Goal: Ask a question: Seek information or help from site administrators or community

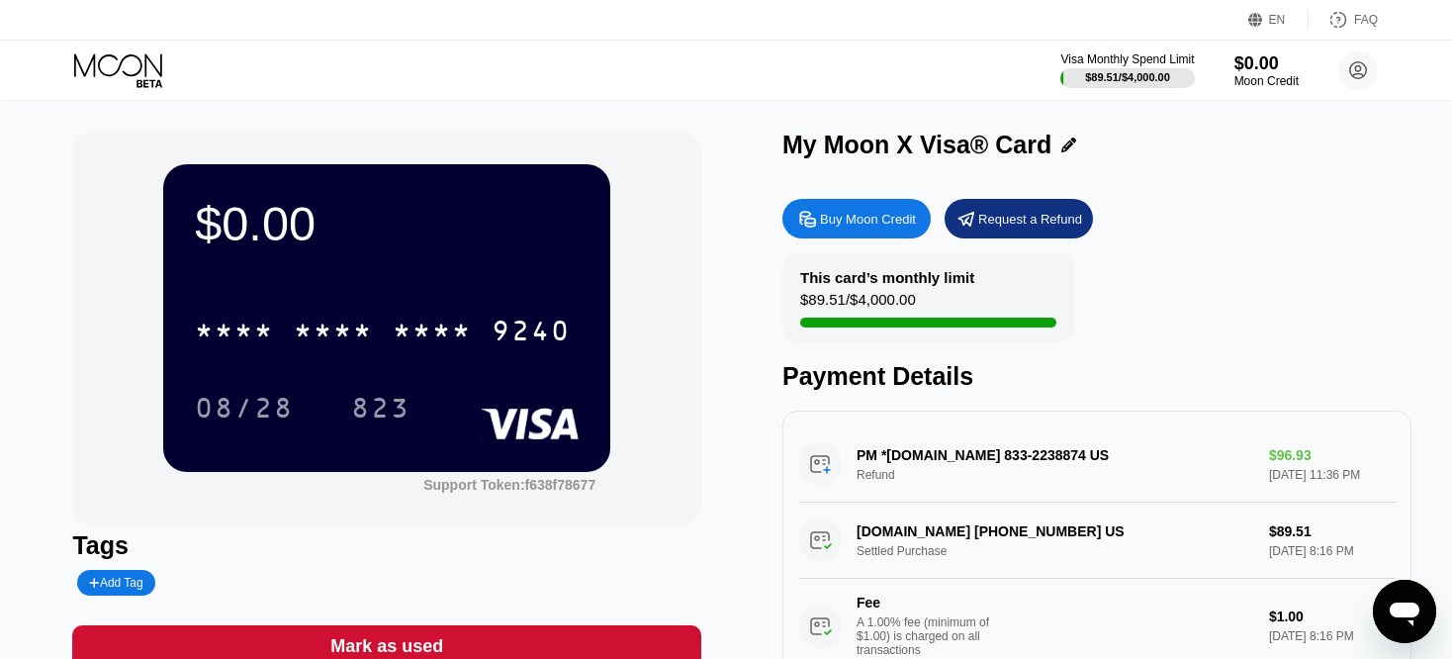
click at [1391, 599] on icon "Open messaging window" at bounding box center [1405, 612] width 36 height 36
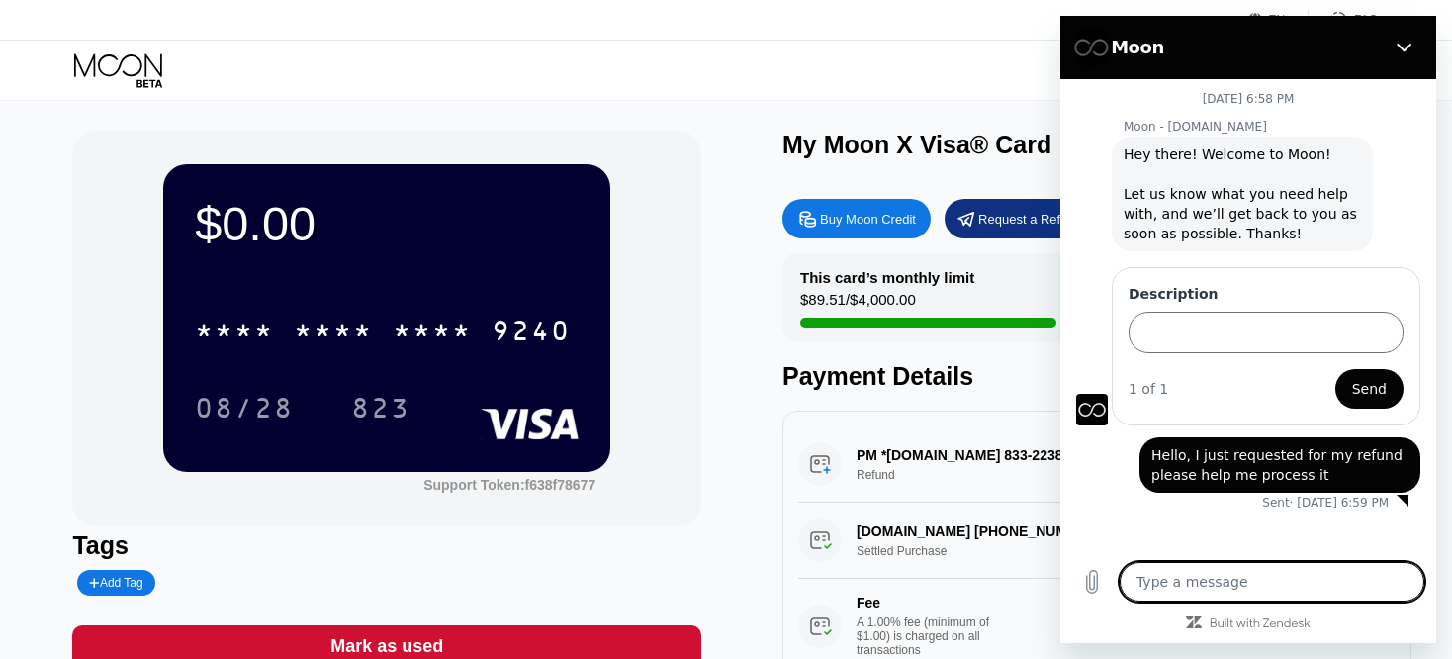
click at [1254, 593] on textarea at bounding box center [1272, 582] width 305 height 40
type textarea "h"
type textarea "x"
type textarea "H"
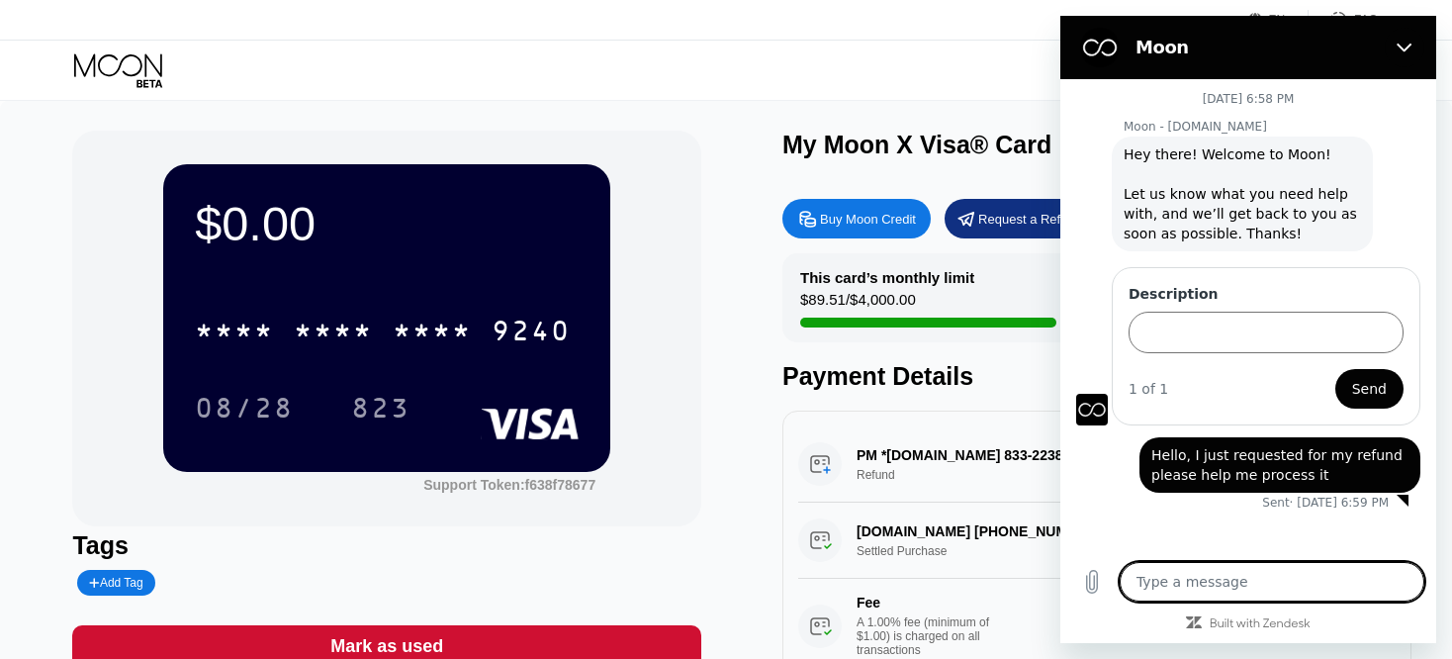
type textarea "x"
type textarea "He"
type textarea "x"
type textarea "Hel"
type textarea "x"
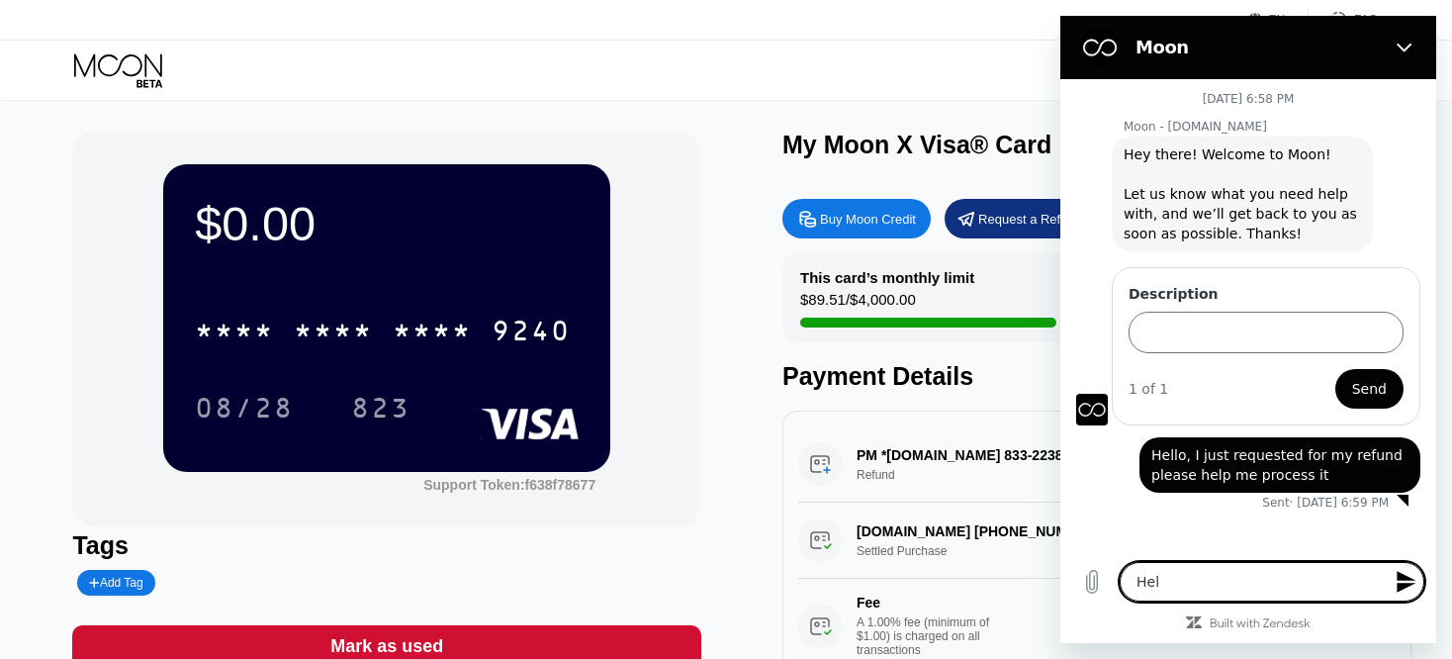
type textarea "Hell"
type textarea "x"
type textarea "Hello"
type textarea "x"
type textarea "Hello."
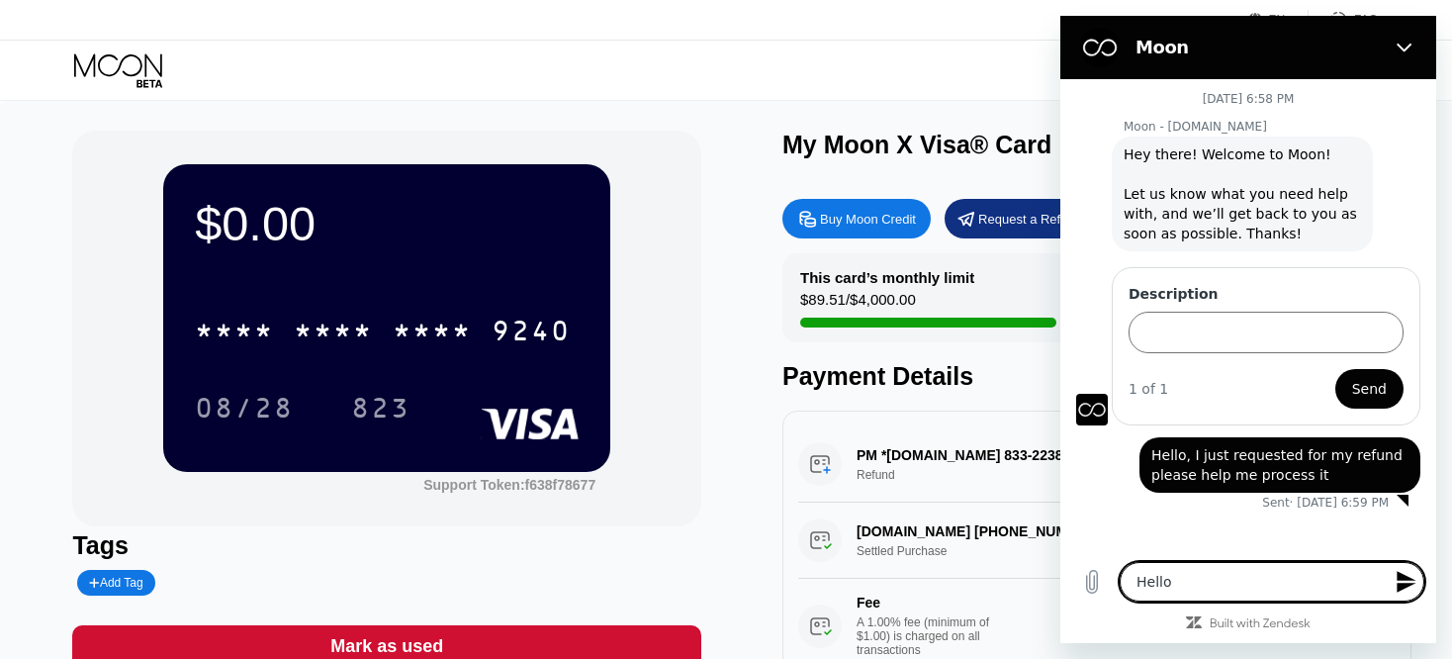
type textarea "x"
type textarea "Hello."
type textarea "x"
type textarea "Hello. I"
type textarea "x"
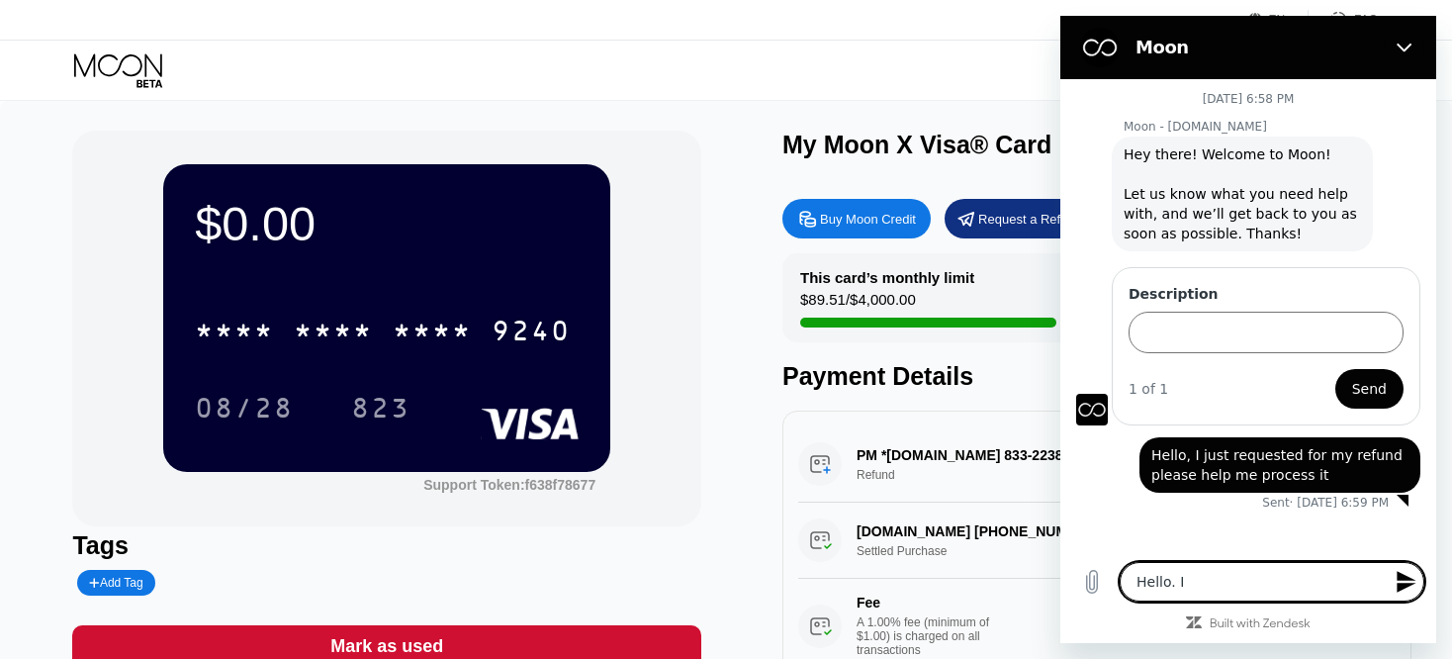
type textarea "Hello. I"
type textarea "x"
type textarea "Hello. I h"
type textarea "x"
type textarea "Hello. I ha"
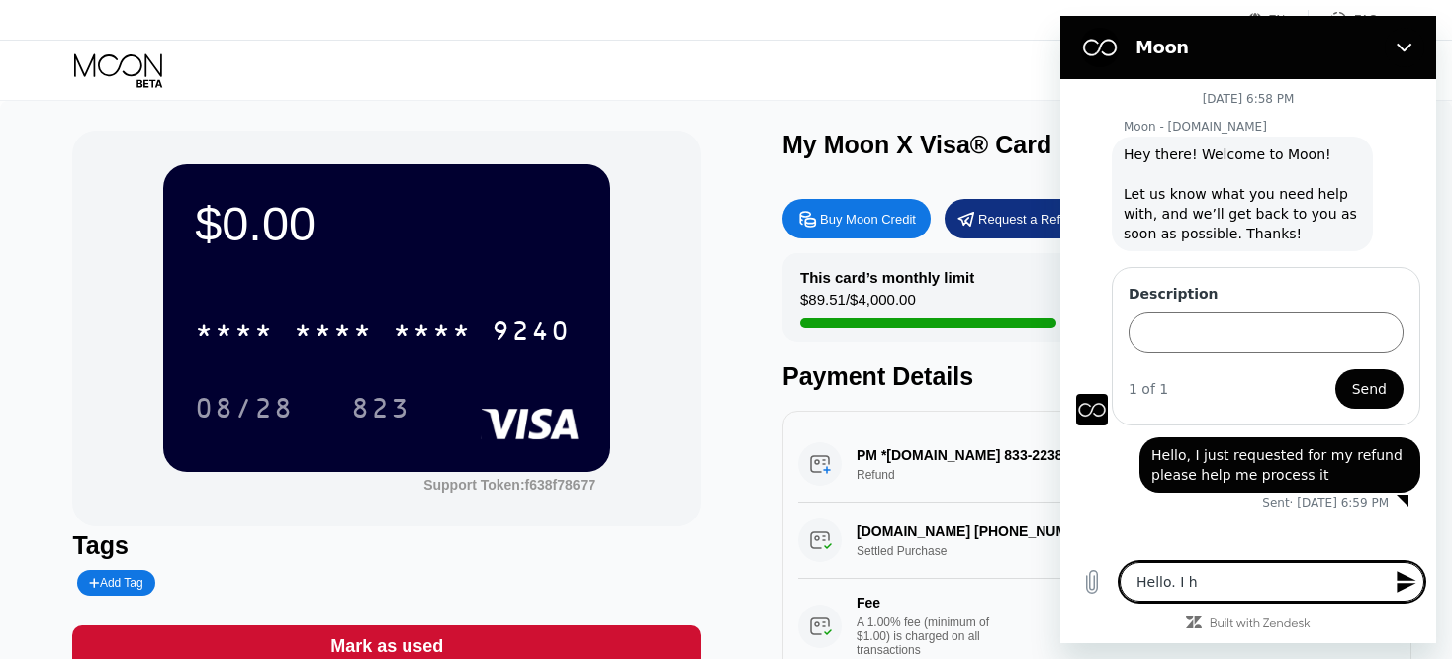
type textarea "x"
type textarea "Hello. I hav"
type textarea "x"
type textarea "Hello. I have"
type textarea "x"
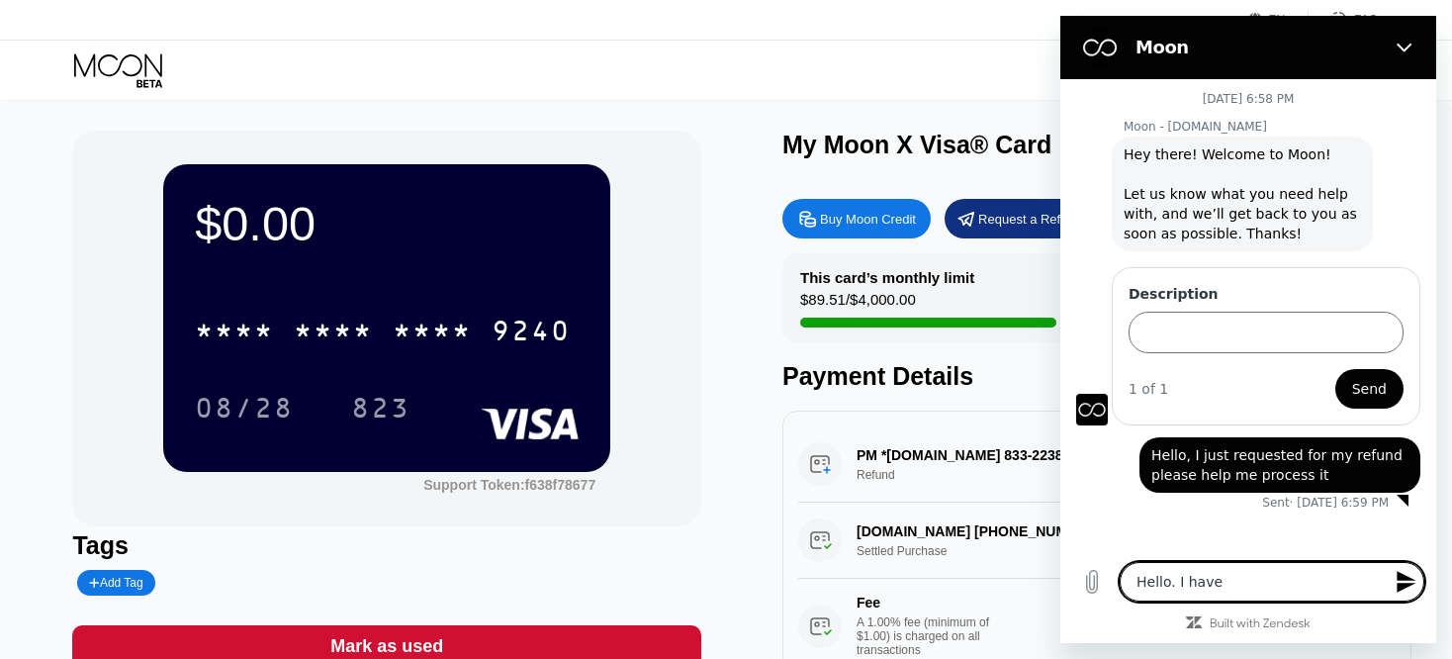
type textarea "Hello. I haven"
type textarea "x"
type textarea "Hello. I haven'"
type textarea "x"
type textarea "Hello. I haven't"
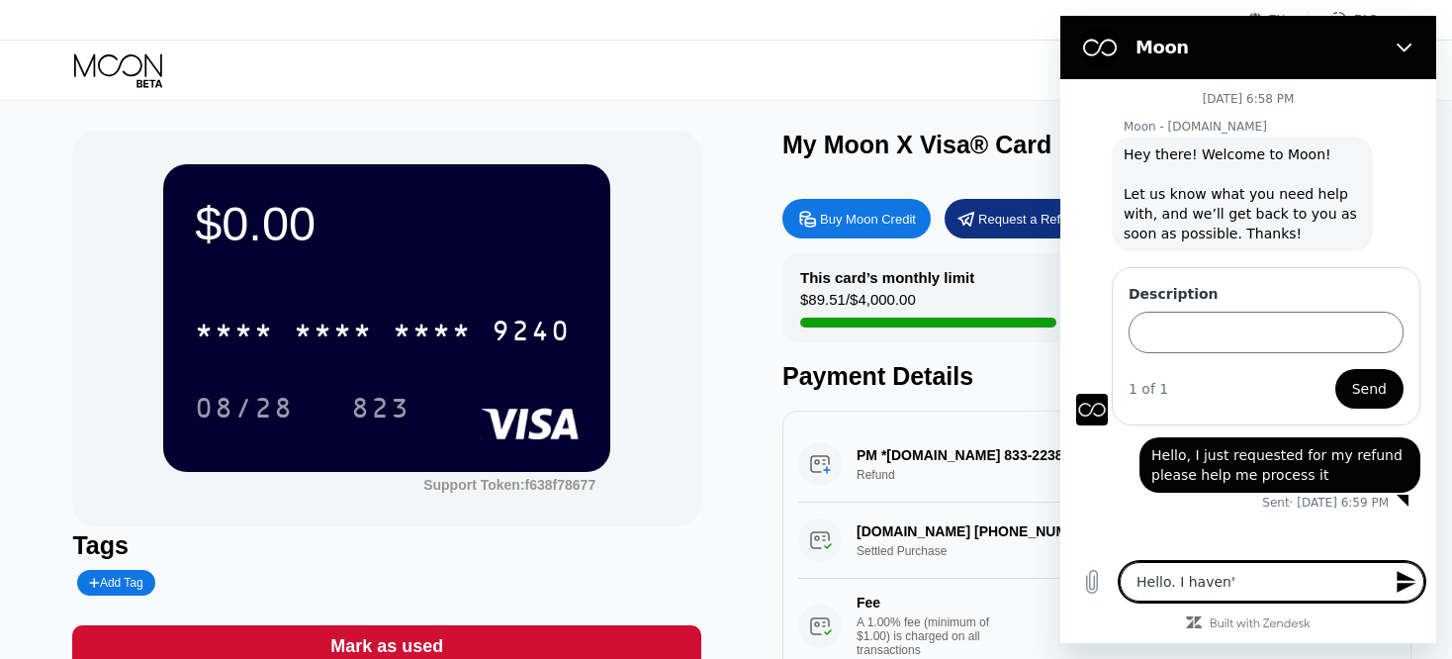
type textarea "x"
type textarea "Hello. I haven't"
type textarea "x"
type textarea "Hello. I haven't g"
type textarea "x"
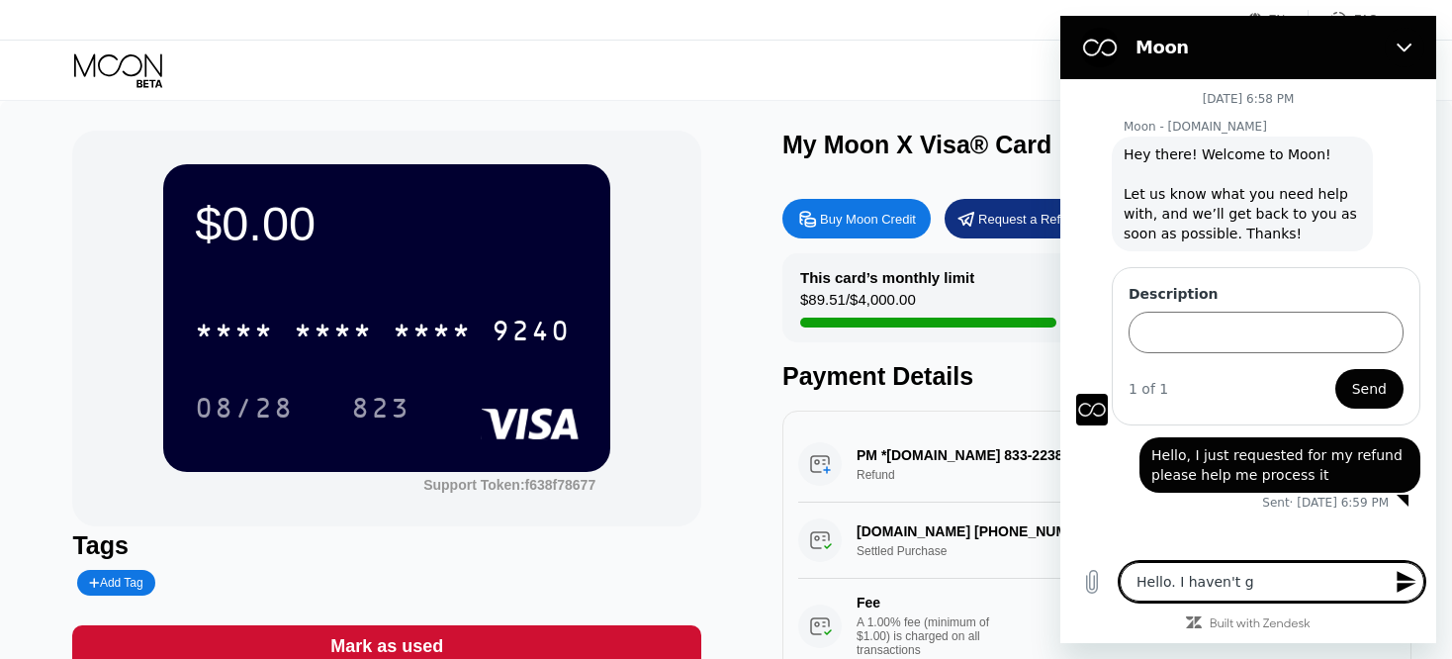
type textarea "Hello. I haven't go"
type textarea "x"
type textarea "Hello. I haven't got"
type textarea "x"
type textarea "Hello. I haven't got"
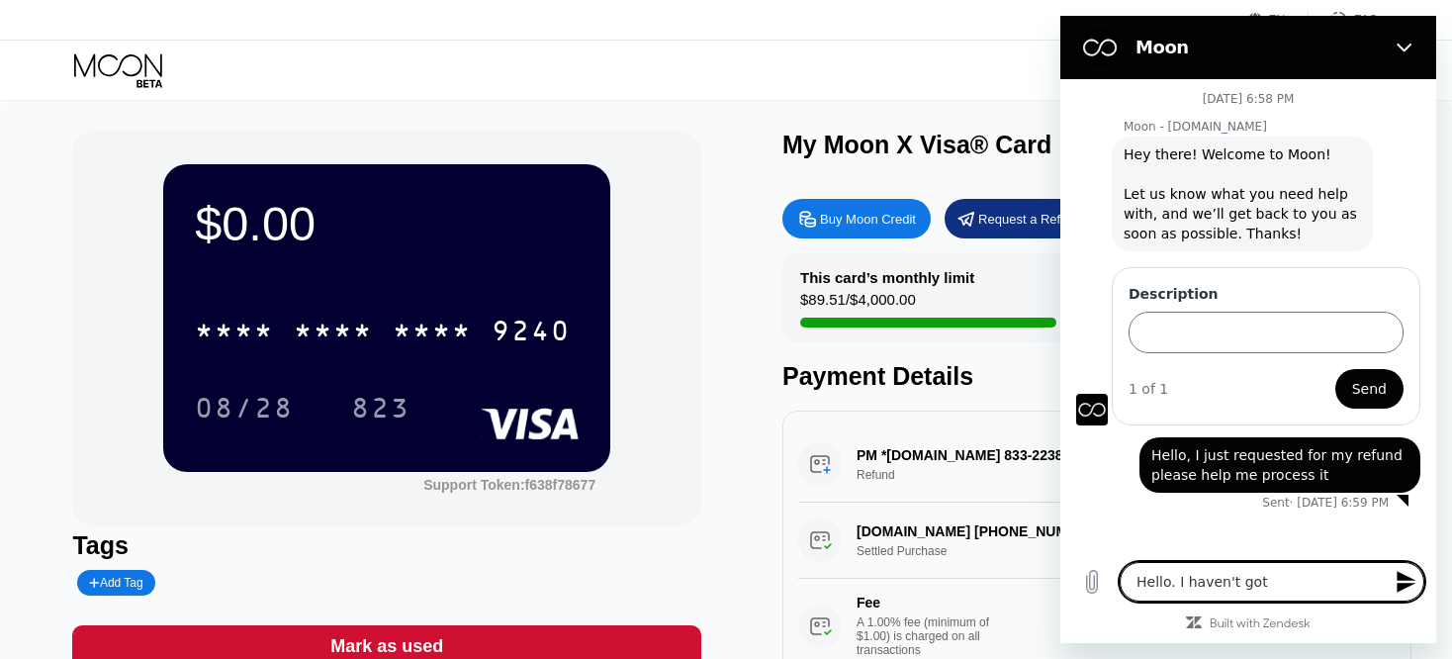
type textarea "x"
type textarea "Hello. I haven't got m"
type textarea "x"
type textarea "Hello. I haven't got my"
type textarea "x"
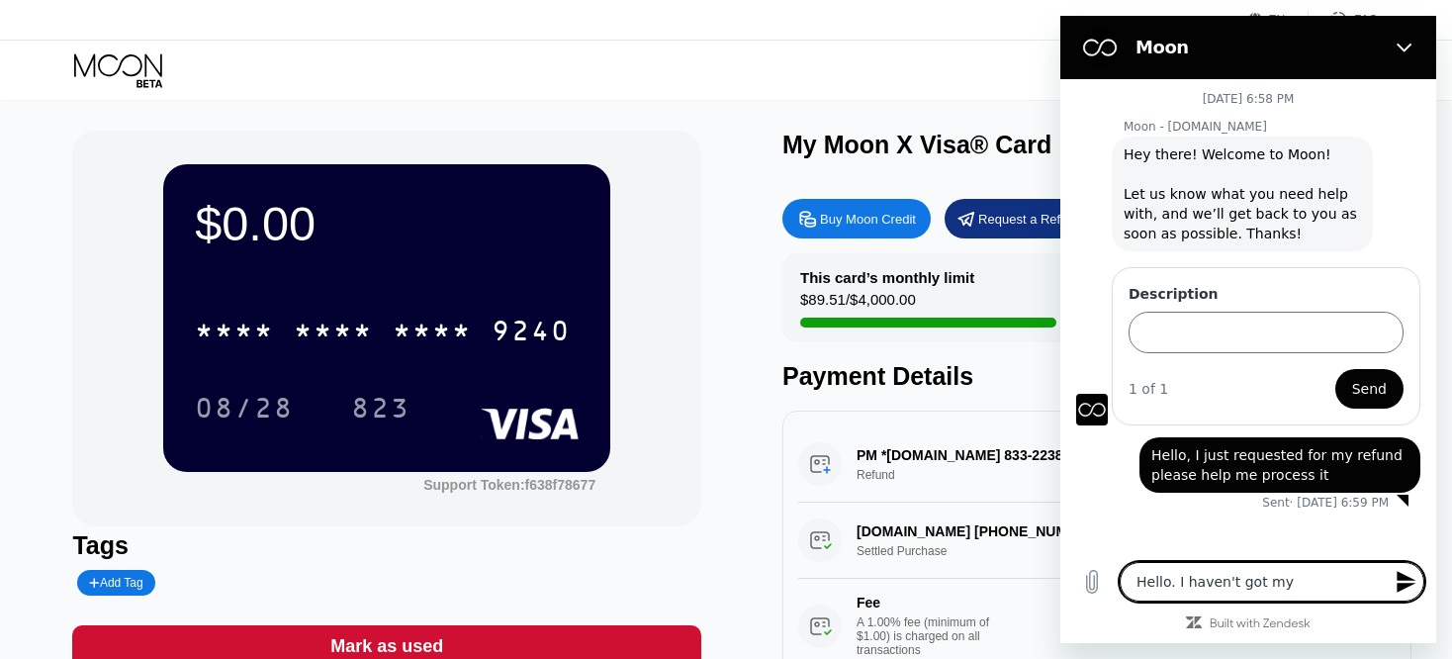
type textarea "Hello. I haven't got my"
type textarea "x"
type textarea "Hello. I haven't got my r"
type textarea "x"
type textarea "Hello. I haven't got my re"
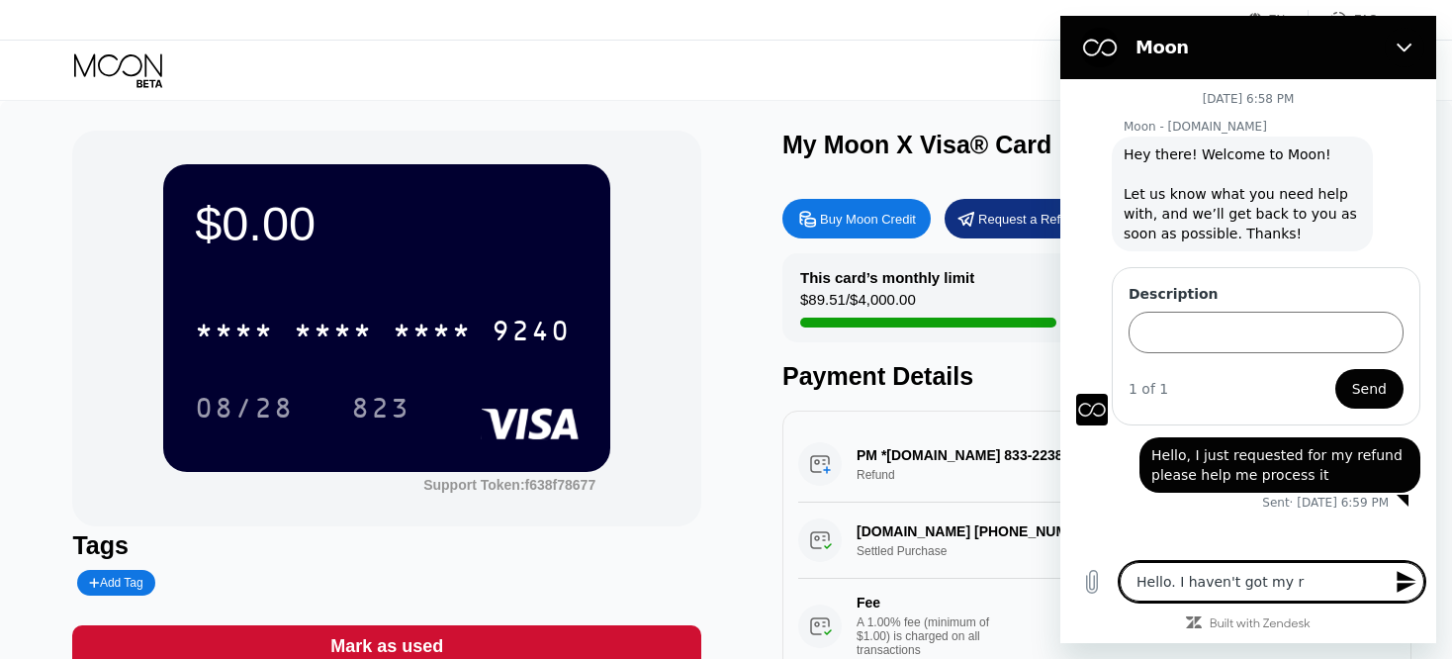
type textarea "x"
type textarea "Hello. I haven't got my ref"
type textarea "x"
type textarea "Hello. I haven't got my refu"
type textarea "x"
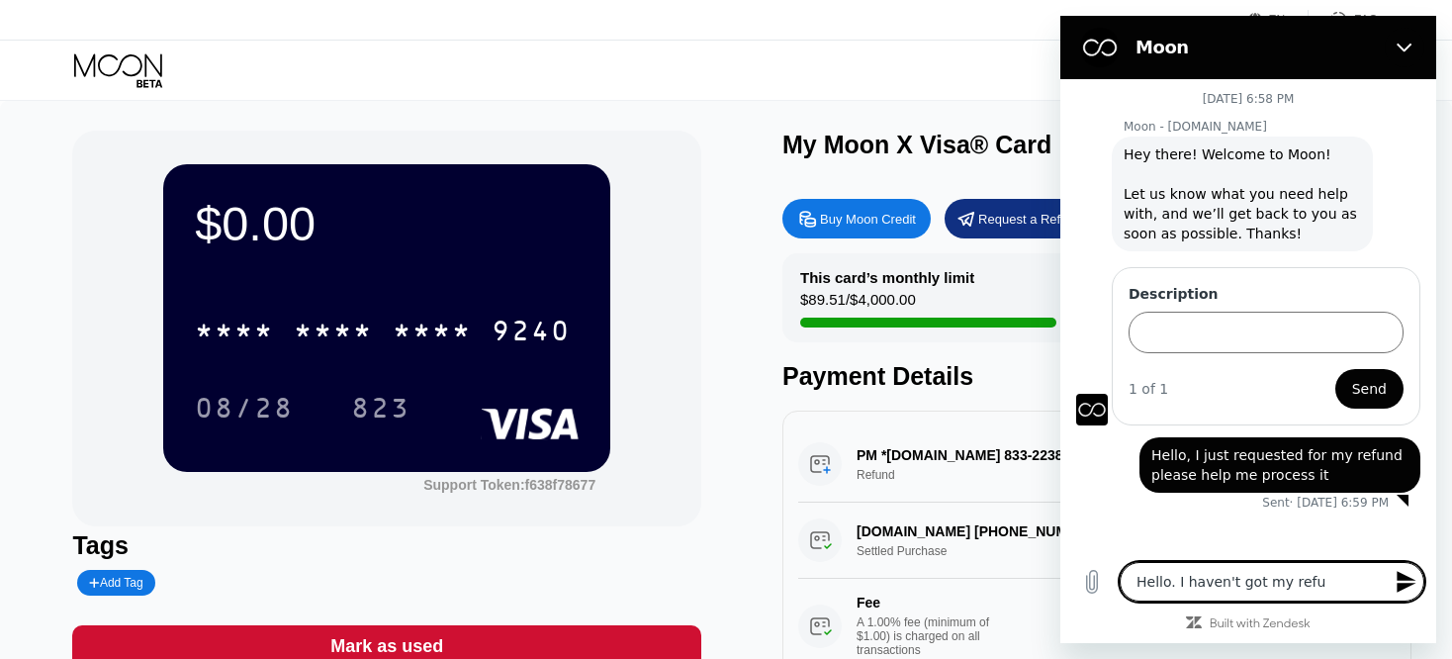
type textarea "Hello. I haven't got my refun"
type textarea "x"
type textarea "Hello. I haven't got my refund"
type textarea "x"
type textarea "Hello. I haven't got my refund"
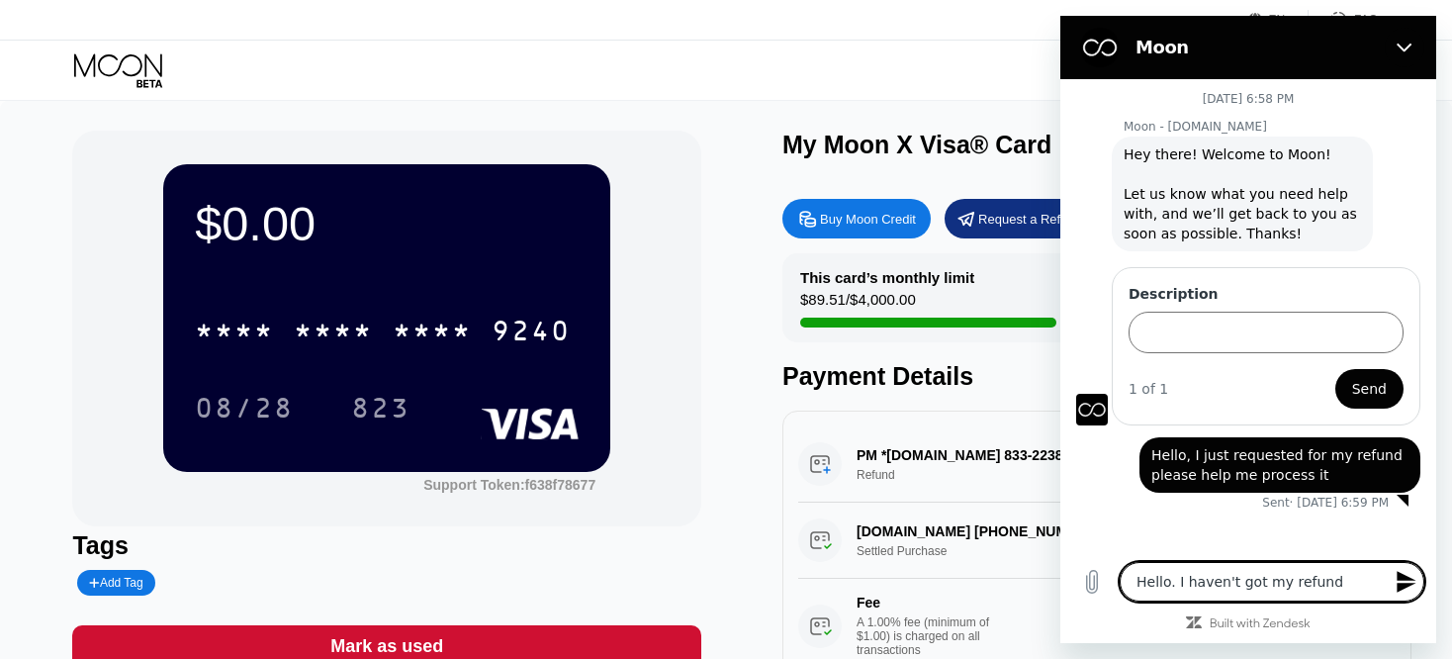
type textarea "x"
type textarea "Hello. I haven't got my refund b"
type textarea "x"
type textarea "Hello. I haven't got my refund ba"
type textarea "x"
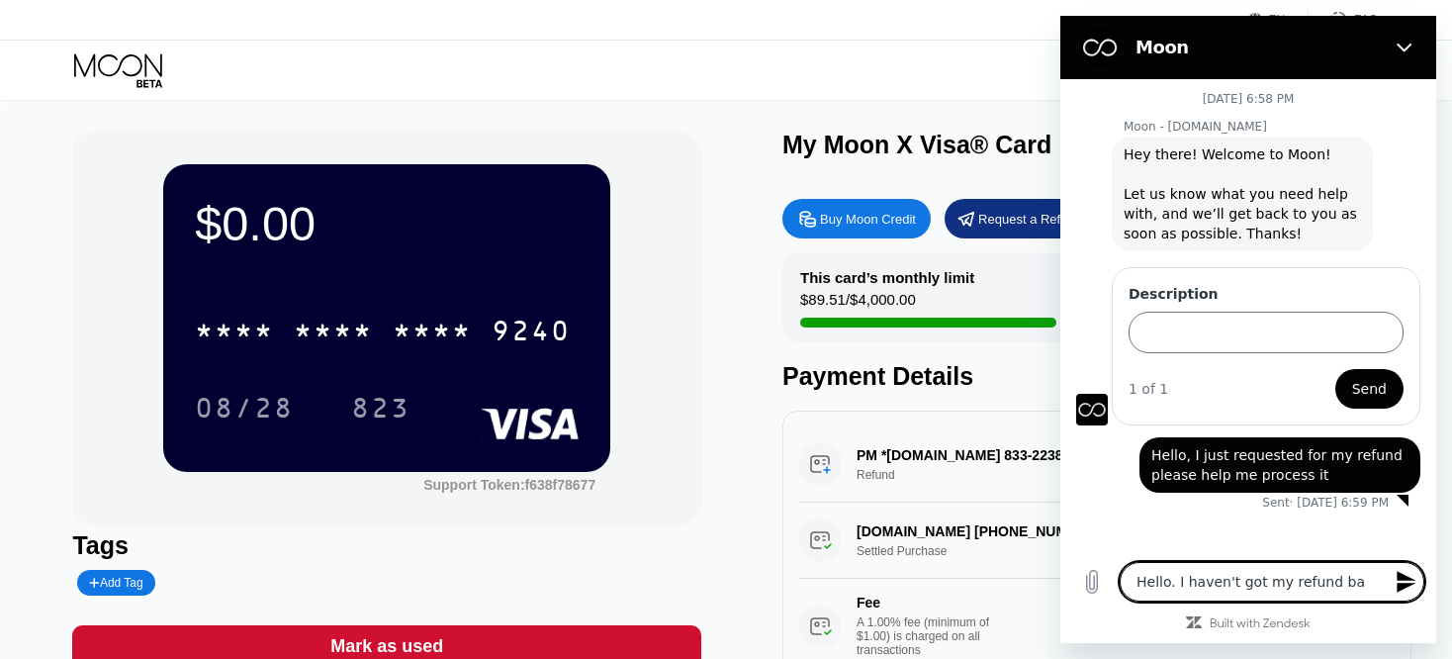
type textarea "Hello. I haven't got my refund bac"
type textarea "x"
type textarea "Hello. I haven't got my refund back"
type textarea "x"
type textarea "Hello. I haven't got my refund back"
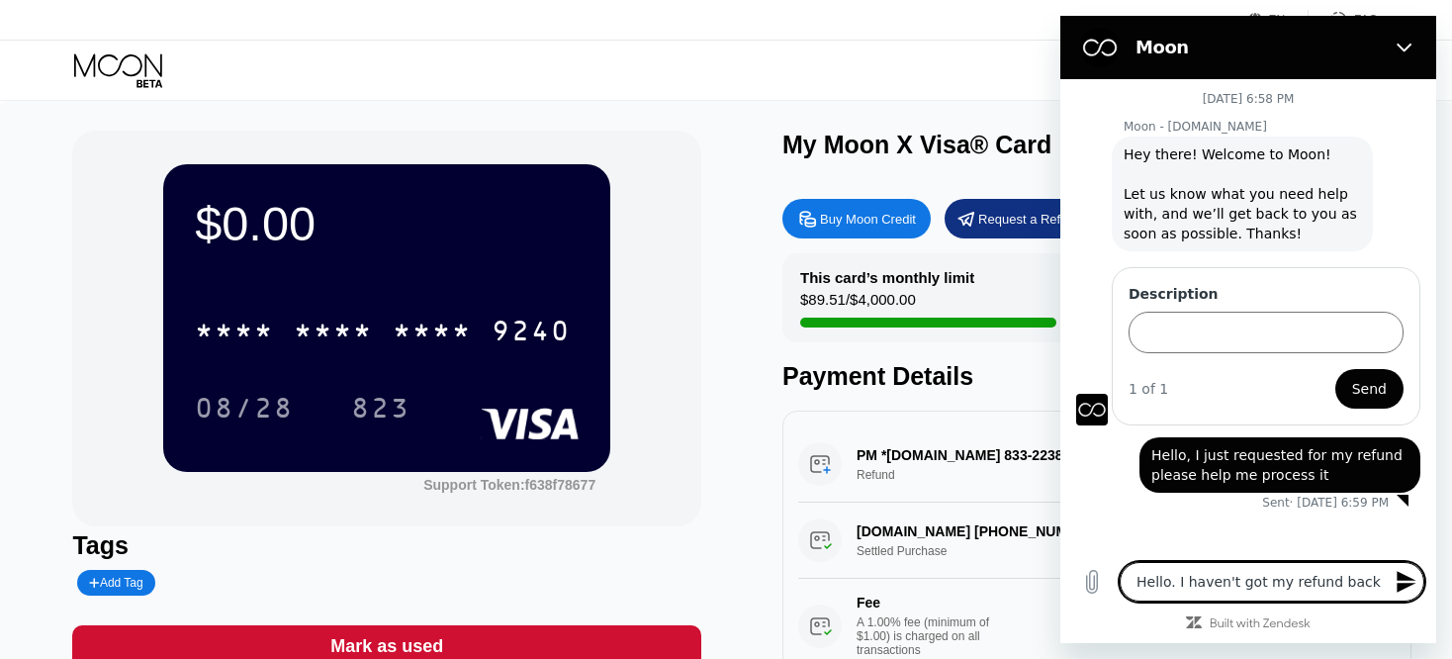
type textarea "x"
type textarea "Hello. I haven't got my refund back s"
type textarea "x"
type textarea "Hello. I haven't got my refund back si"
type textarea "x"
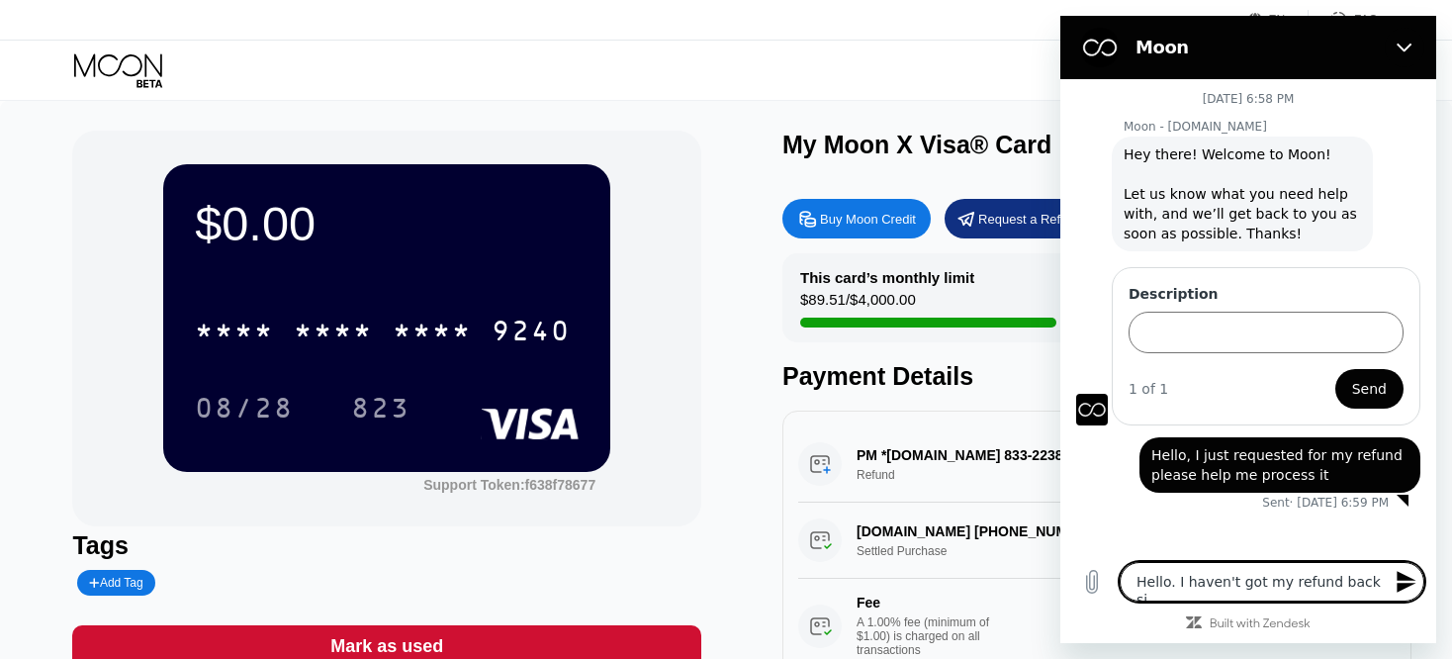
type textarea "Hello. I haven't got my refund back sin"
type textarea "x"
type textarea "Hello. I haven't got my refund back sinc"
type textarea "x"
type textarea "Hello. I haven't got my refund back since"
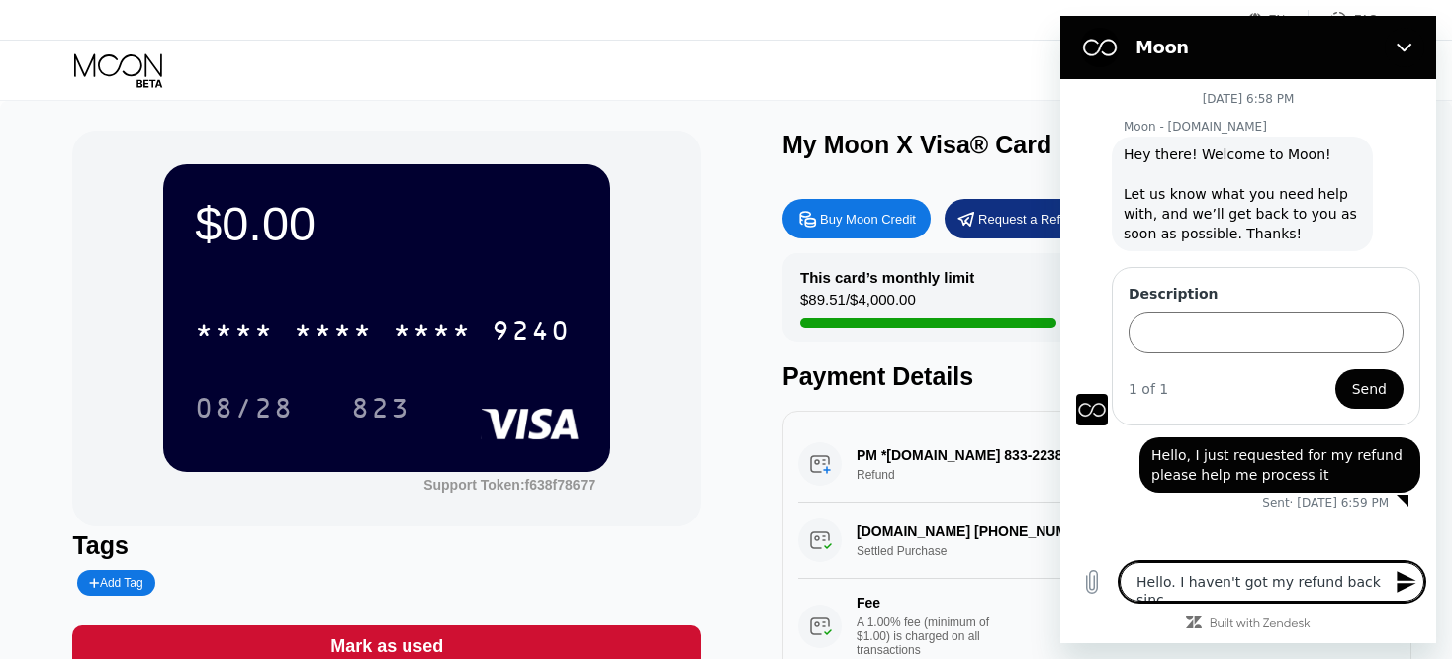
type textarea "x"
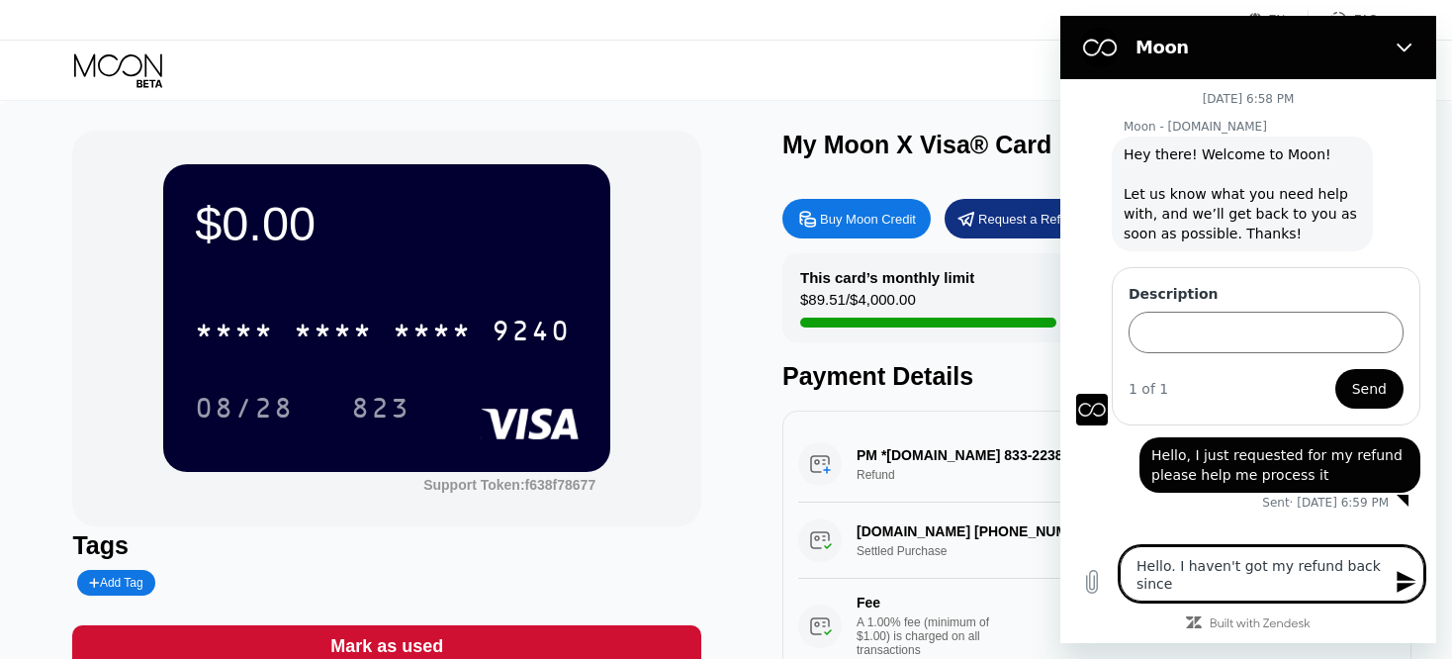
type textarea "Hello. I haven't got my refund back since"
type textarea "x"
type textarea "Hello. I haven't got my refund back since y"
type textarea "x"
type textarea "Hello. I haven't got my refund back since ye"
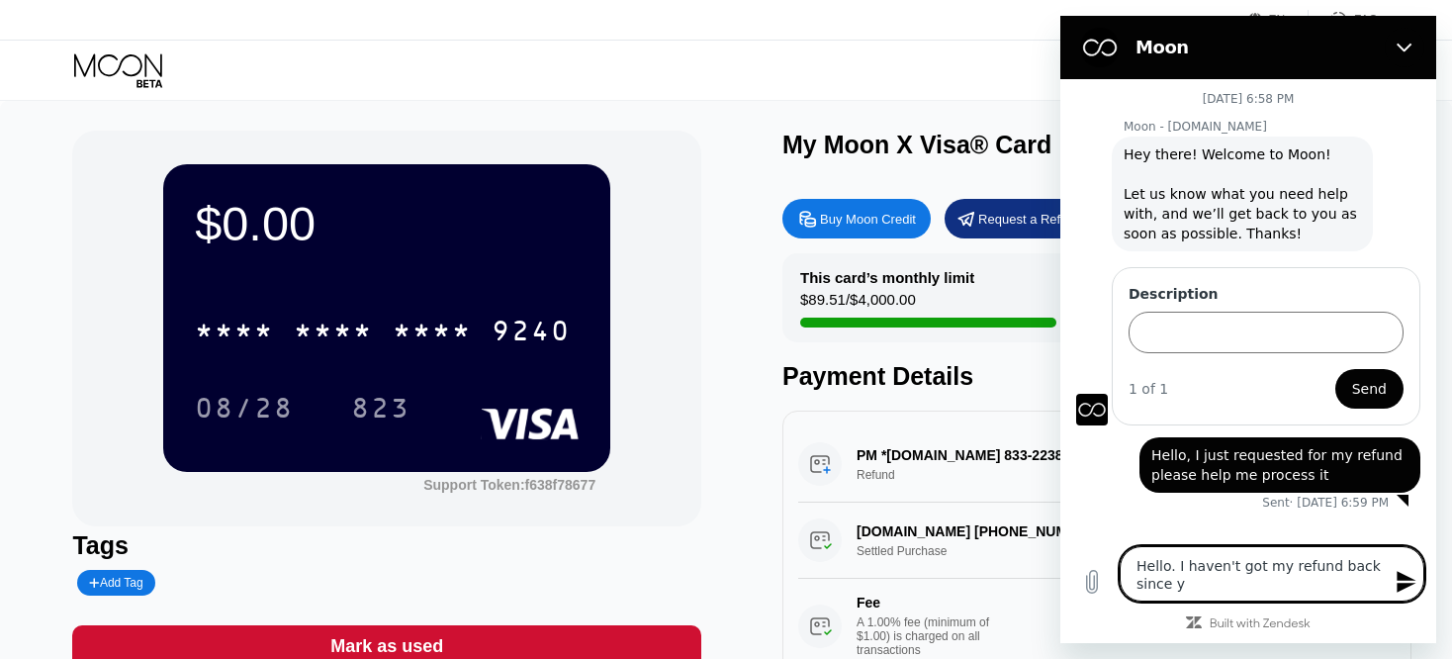
type textarea "x"
type textarea "Hello. I haven't got my refund back since yes"
type textarea "x"
type textarea "Hello. I haven't got my refund back since yest"
type textarea "x"
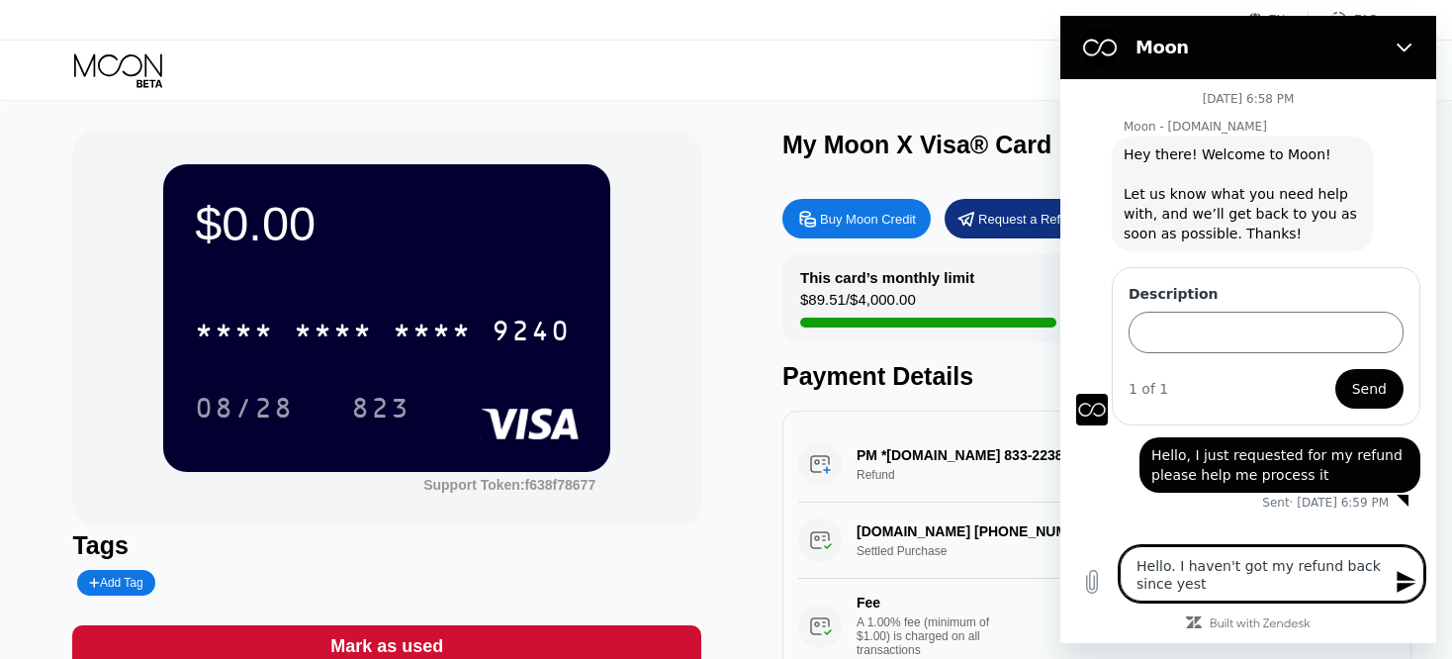
type textarea "Hello. I haven't got my refund back since yeste"
type textarea "x"
type textarea "Hello. I haven't got my refund back since yester"
type textarea "x"
type textarea "Hello. I haven't got my refund back since yesterd"
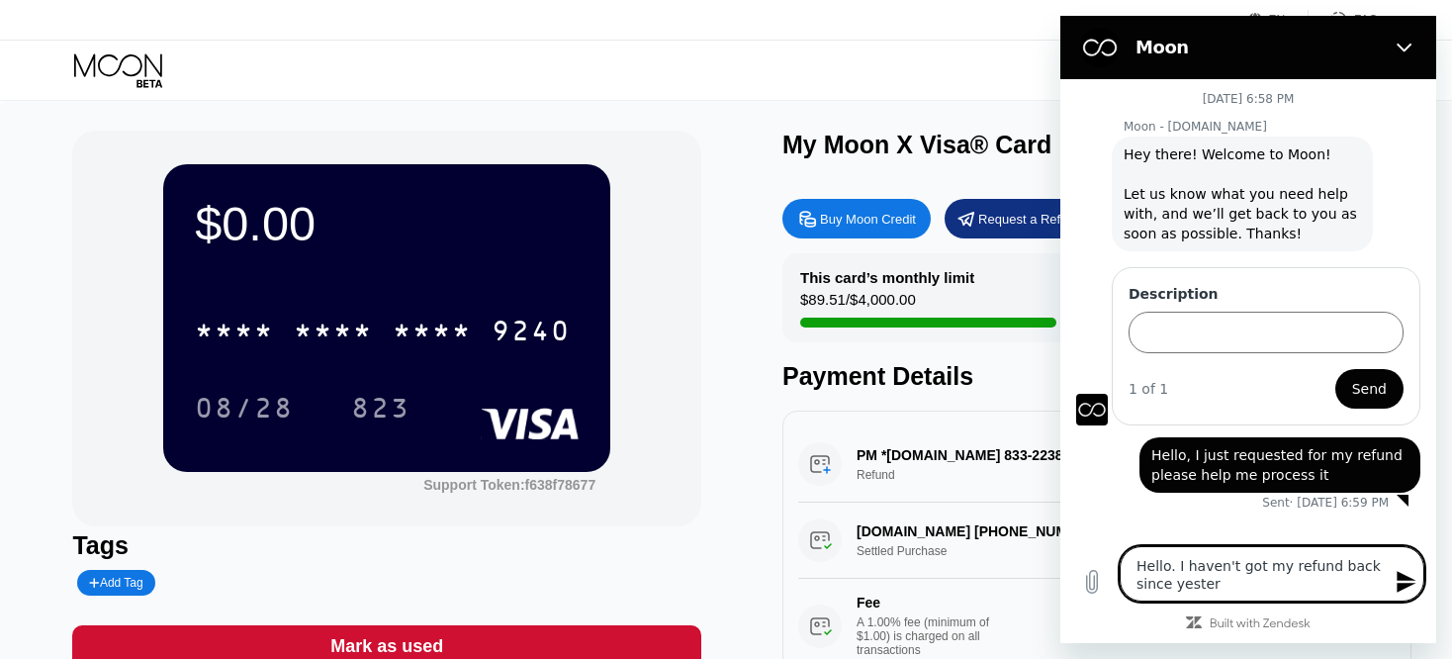
type textarea "x"
type textarea "Hello. I haven't got my refund back since yesterda"
type textarea "x"
type textarea "Hello. I haven't got my refund back since [DATE]"
type textarea "x"
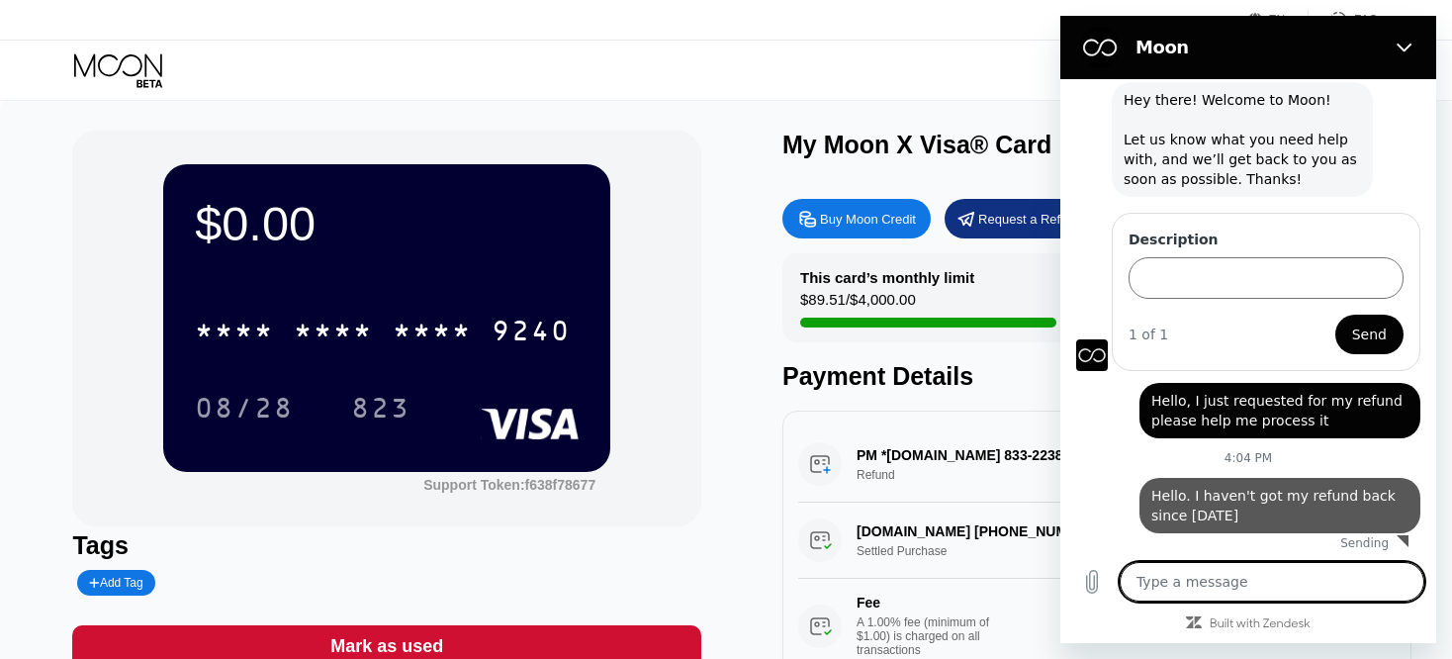
type textarea "x"
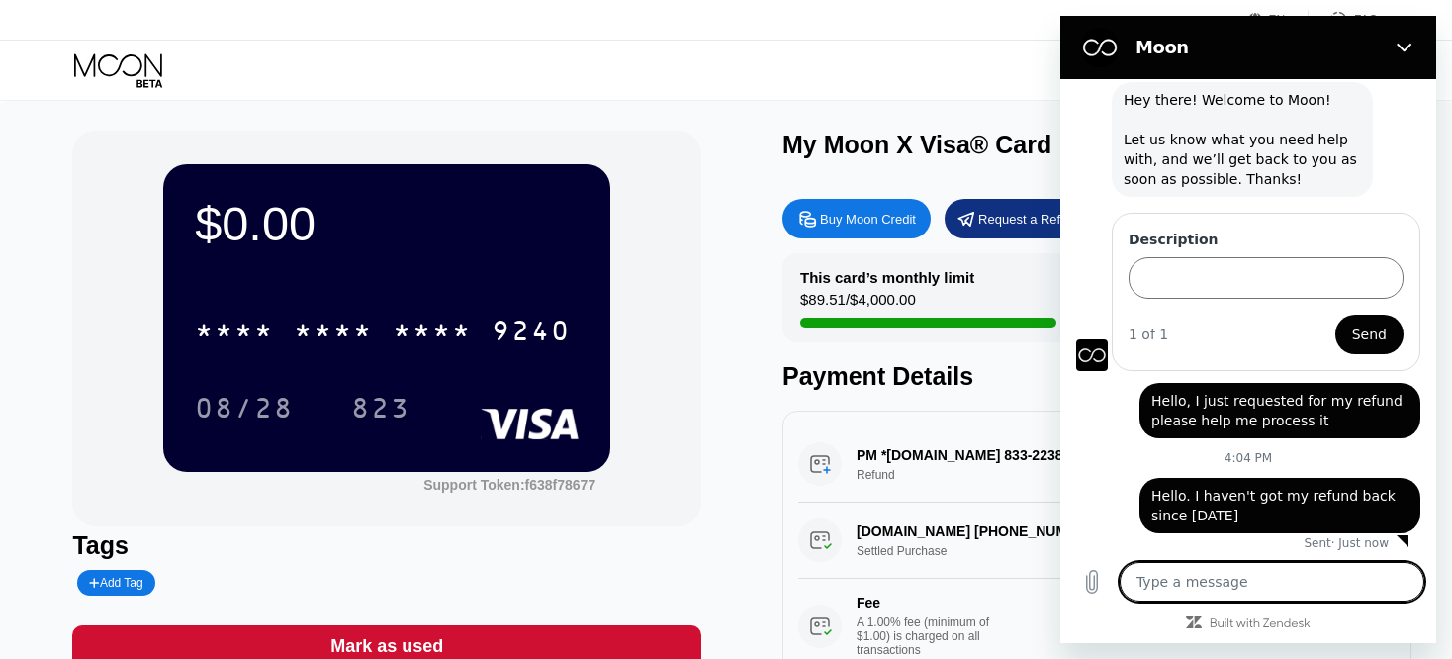
scroll to position [58, 0]
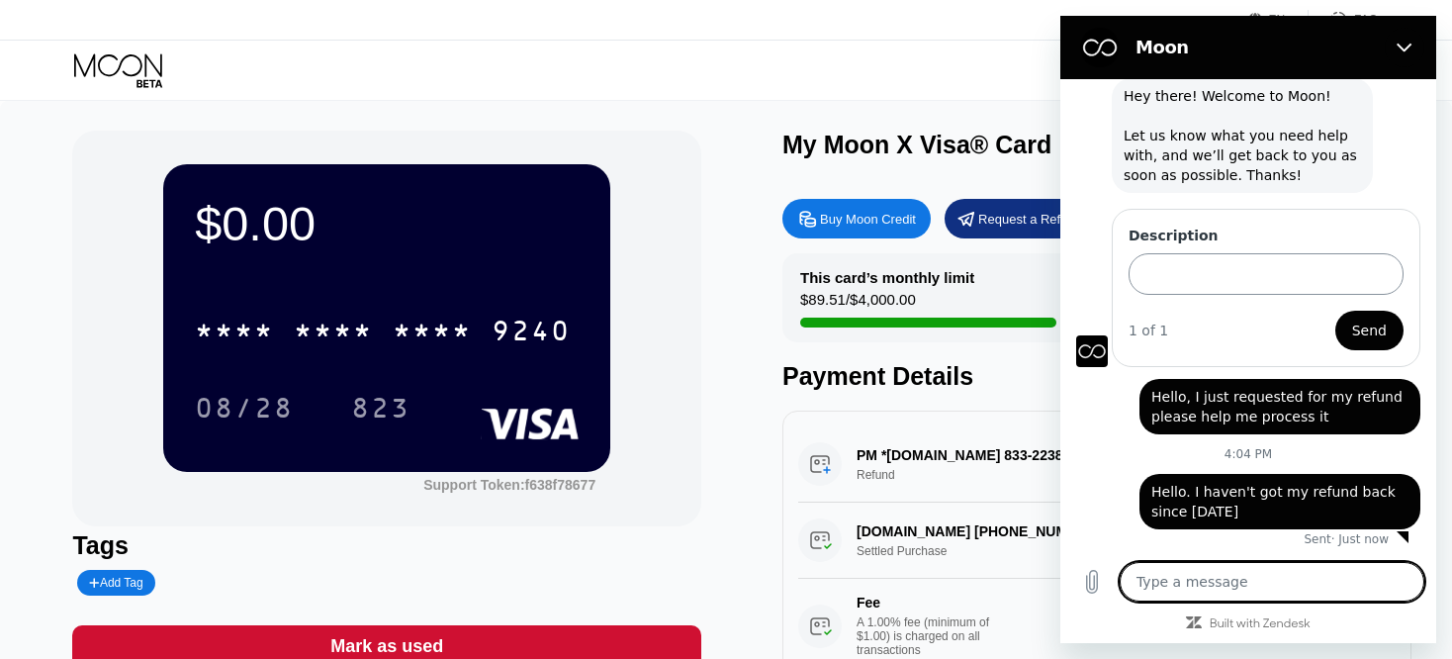
click at [1269, 276] on input "Description" at bounding box center [1266, 274] width 275 height 42
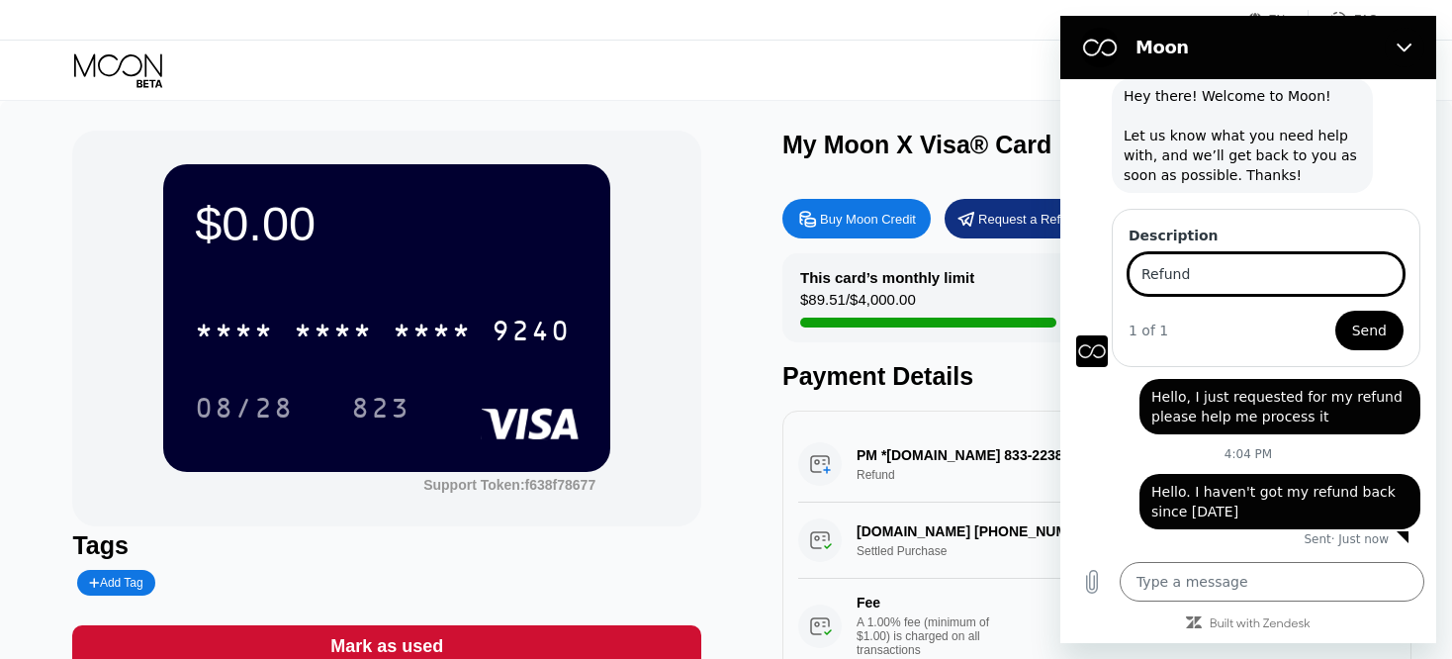
type input "Refund"
click at [1376, 325] on button "Send" at bounding box center [1370, 331] width 68 height 40
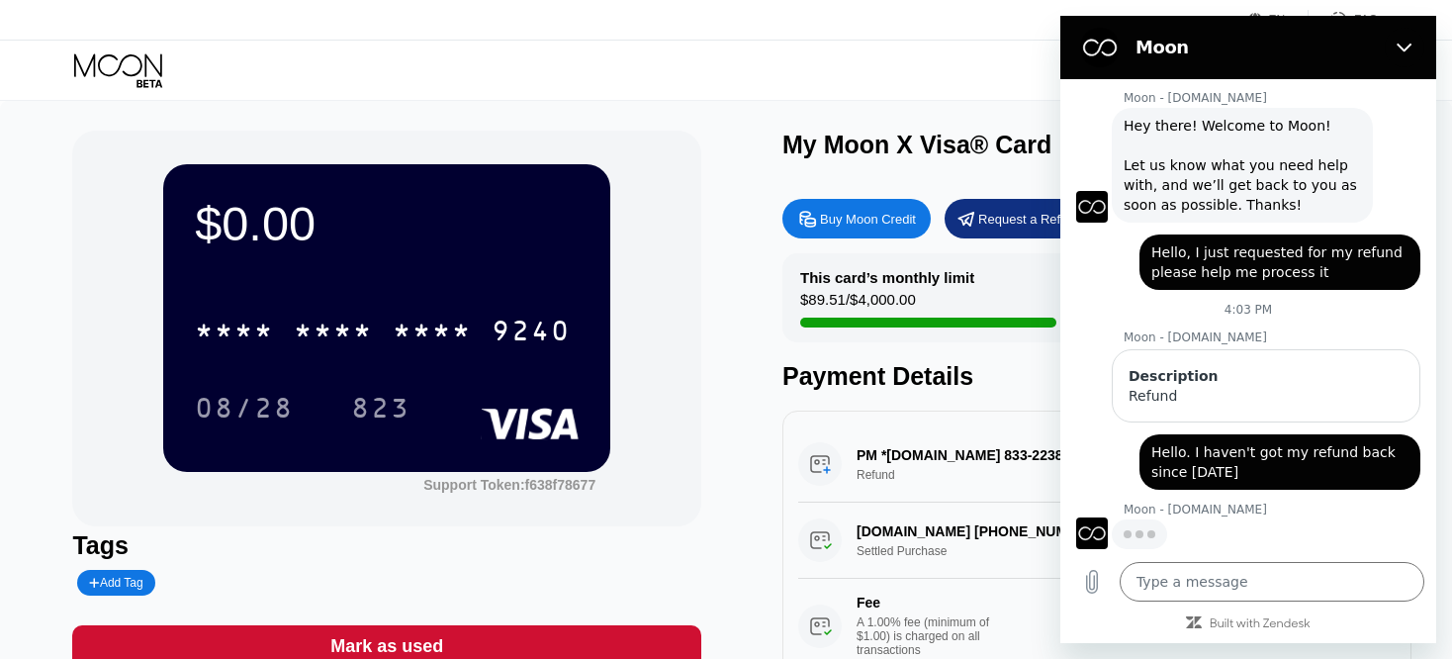
scroll to position [28, 0]
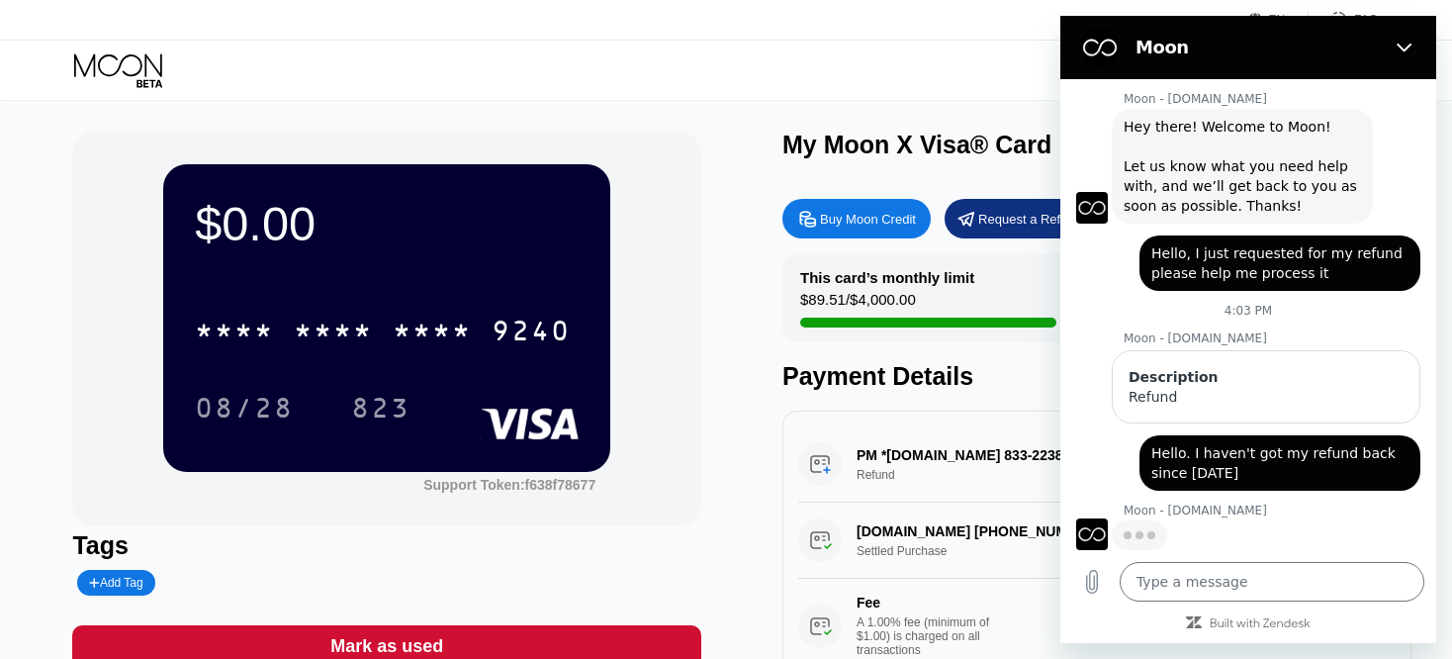
type textarea "x"
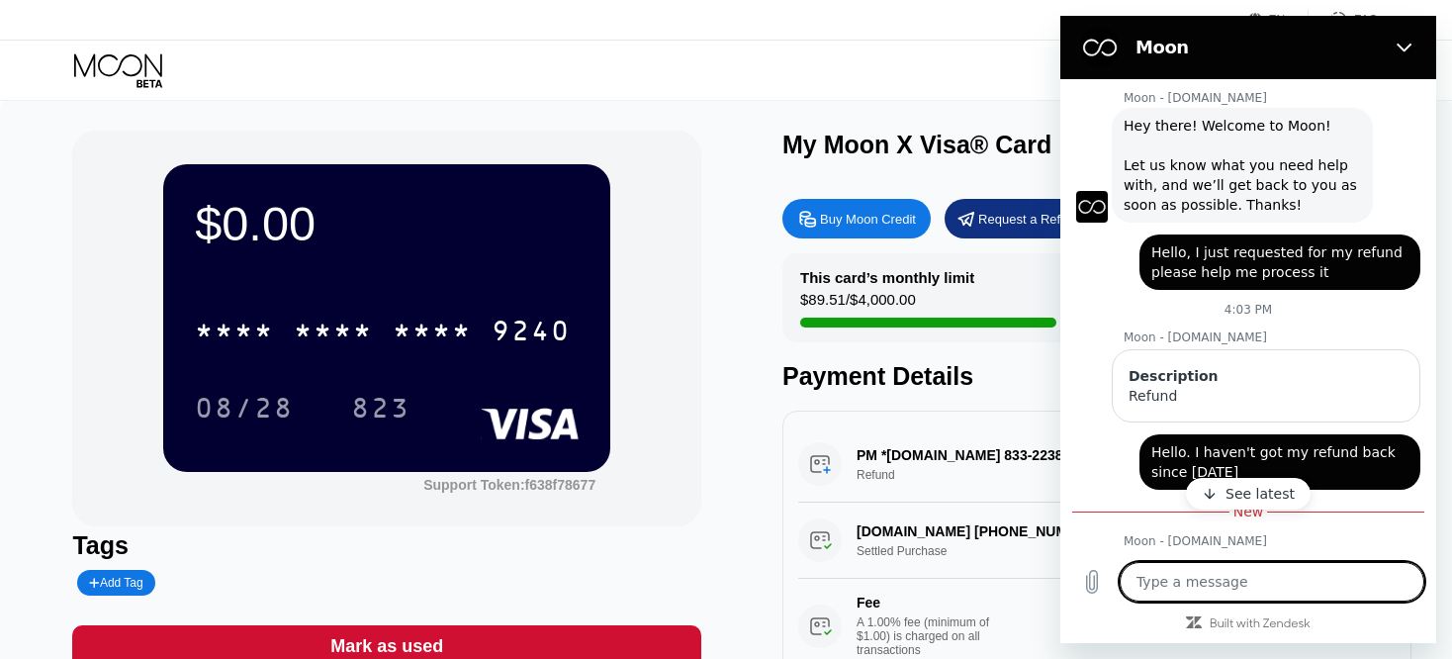
scroll to position [127, 0]
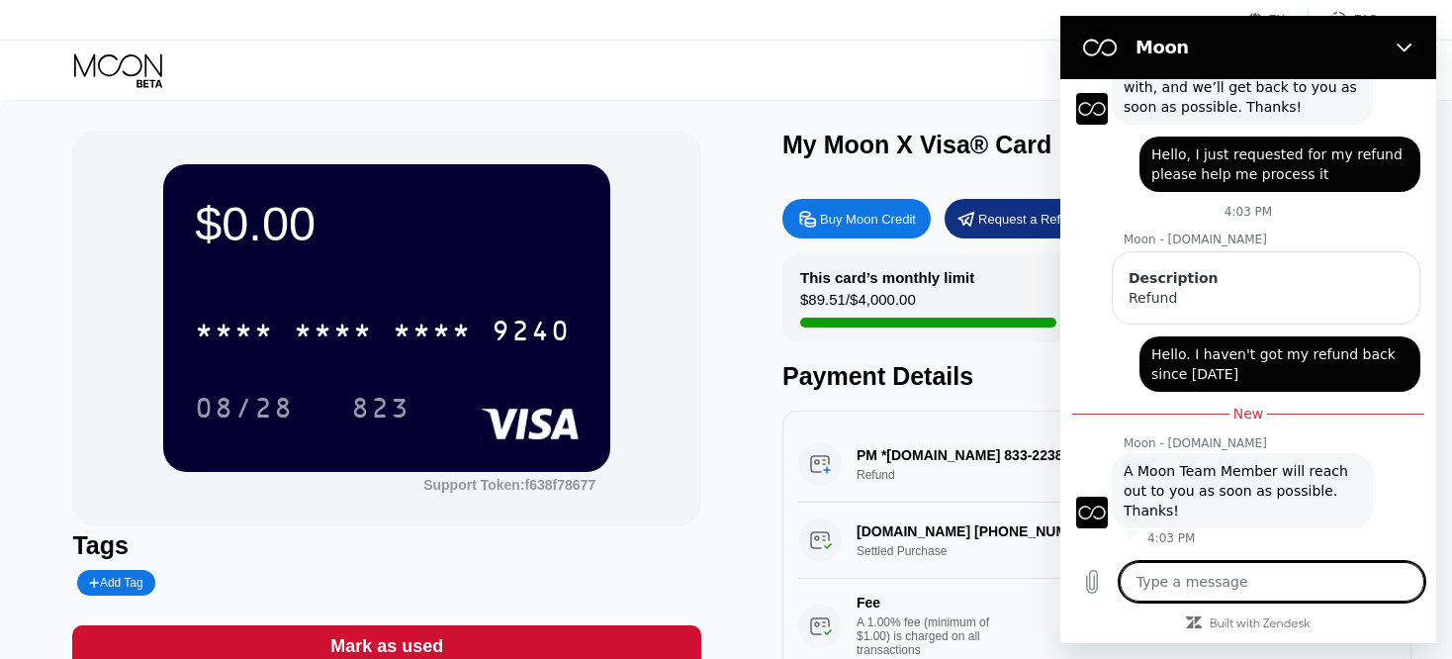
click at [1277, 593] on textarea at bounding box center [1272, 582] width 305 height 40
click at [320, 430] on div "08/28" at bounding box center [259, 407] width 129 height 49
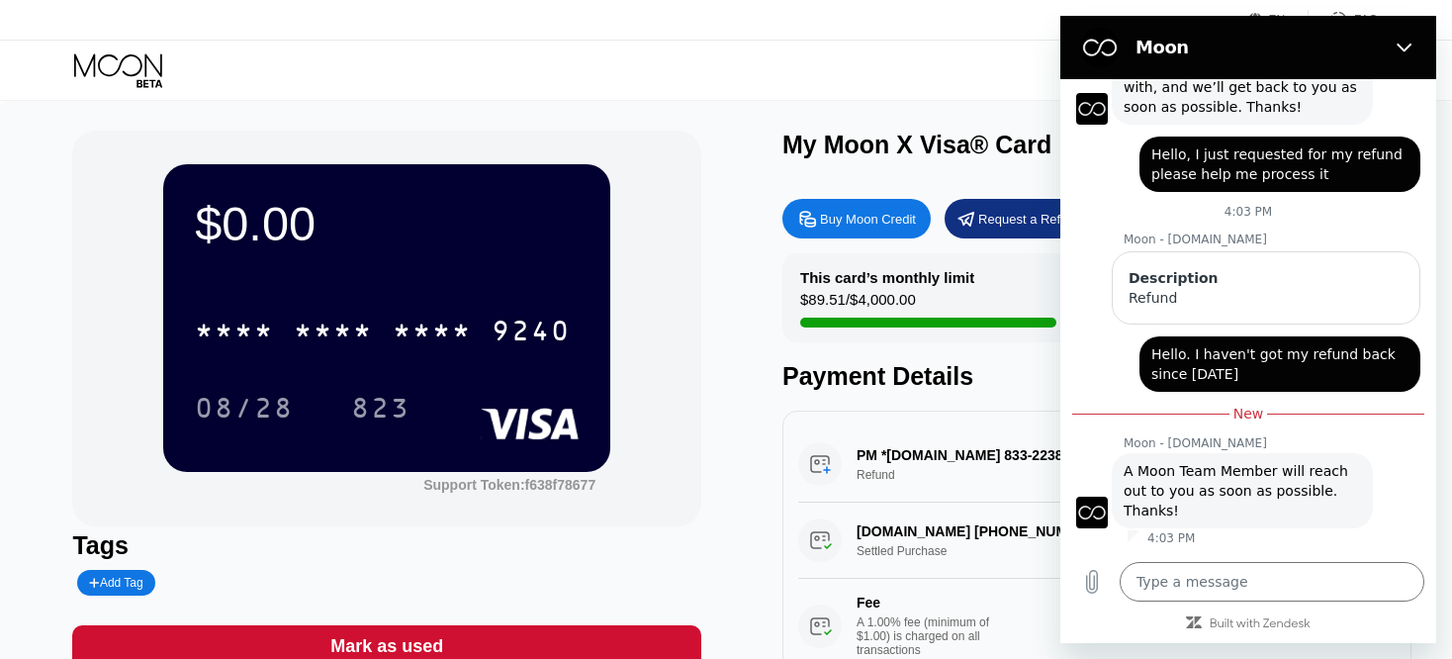
click at [335, 273] on div "$0.00 * * * * * * * * * * * * 9240 08/28 823" at bounding box center [386, 317] width 447 height 307
click at [125, 55] on icon at bounding box center [118, 64] width 88 height 23
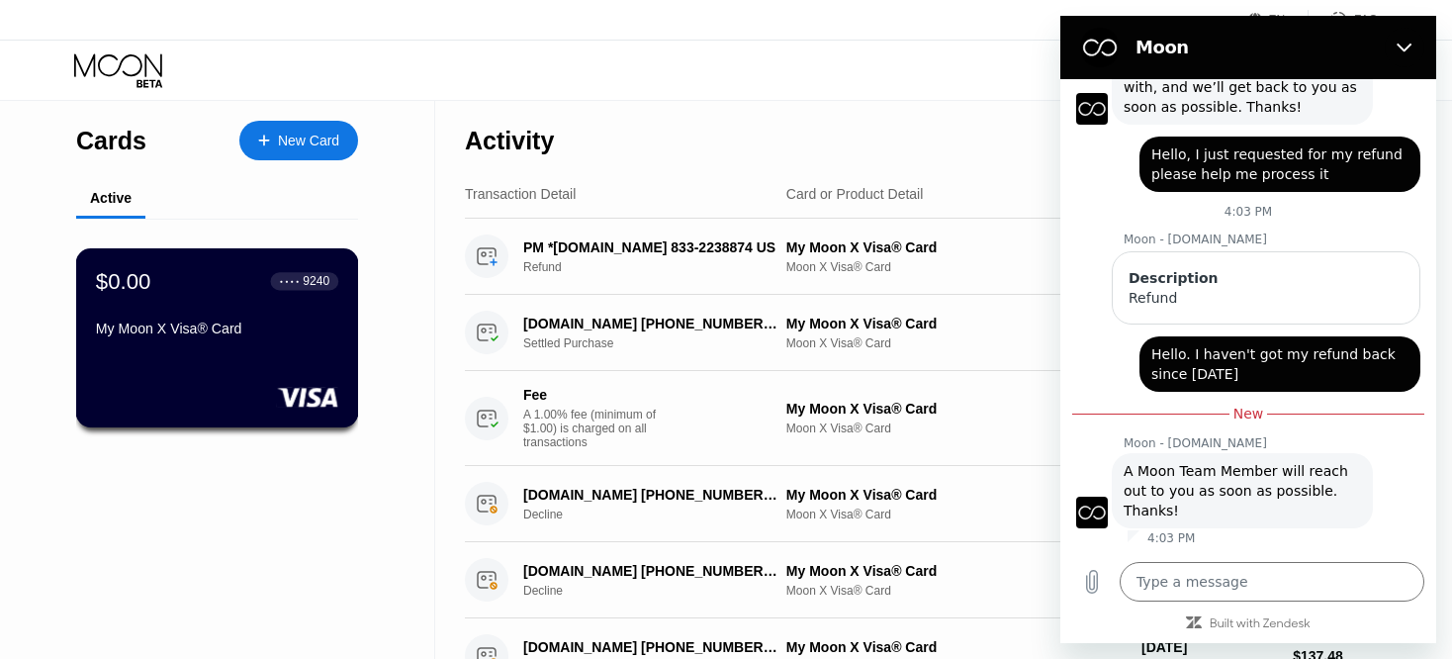
click at [173, 301] on div "$0.00 ● ● ● ● 9240 My Moon X Visa® Card" at bounding box center [217, 306] width 242 height 76
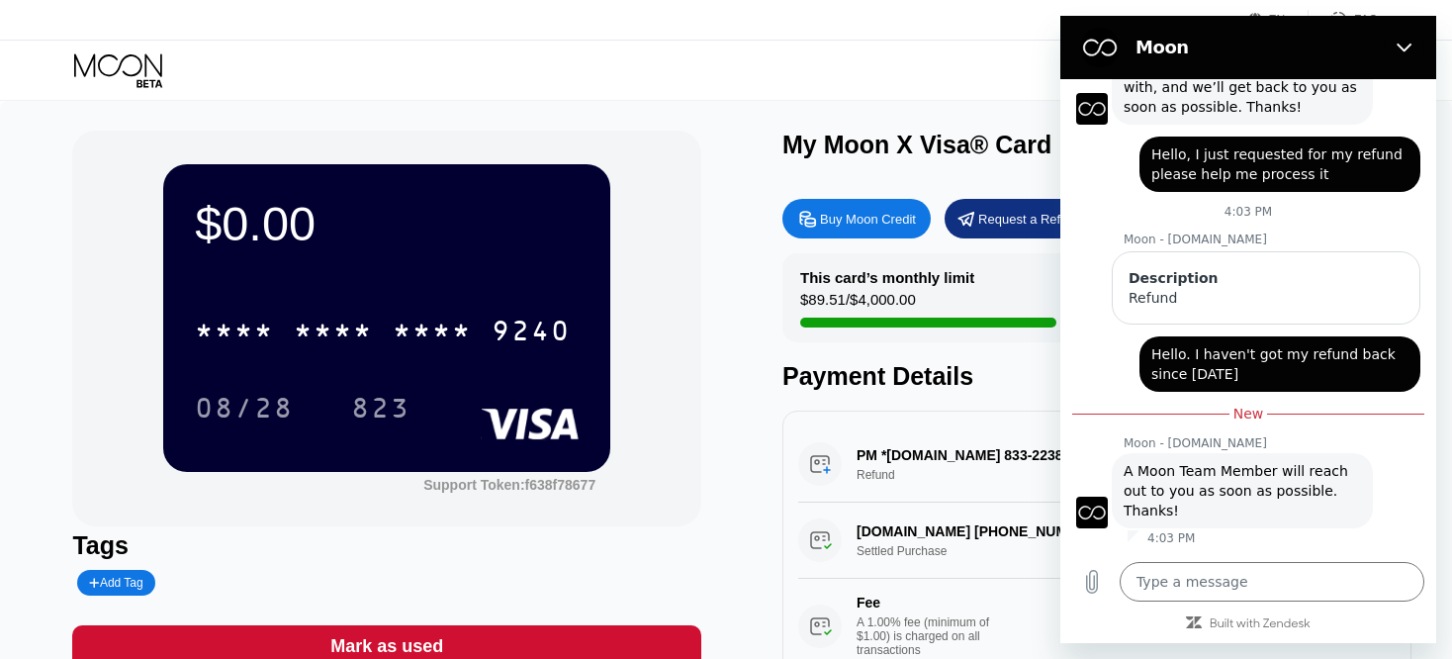
click at [82, 68] on icon at bounding box center [120, 70] width 92 height 35
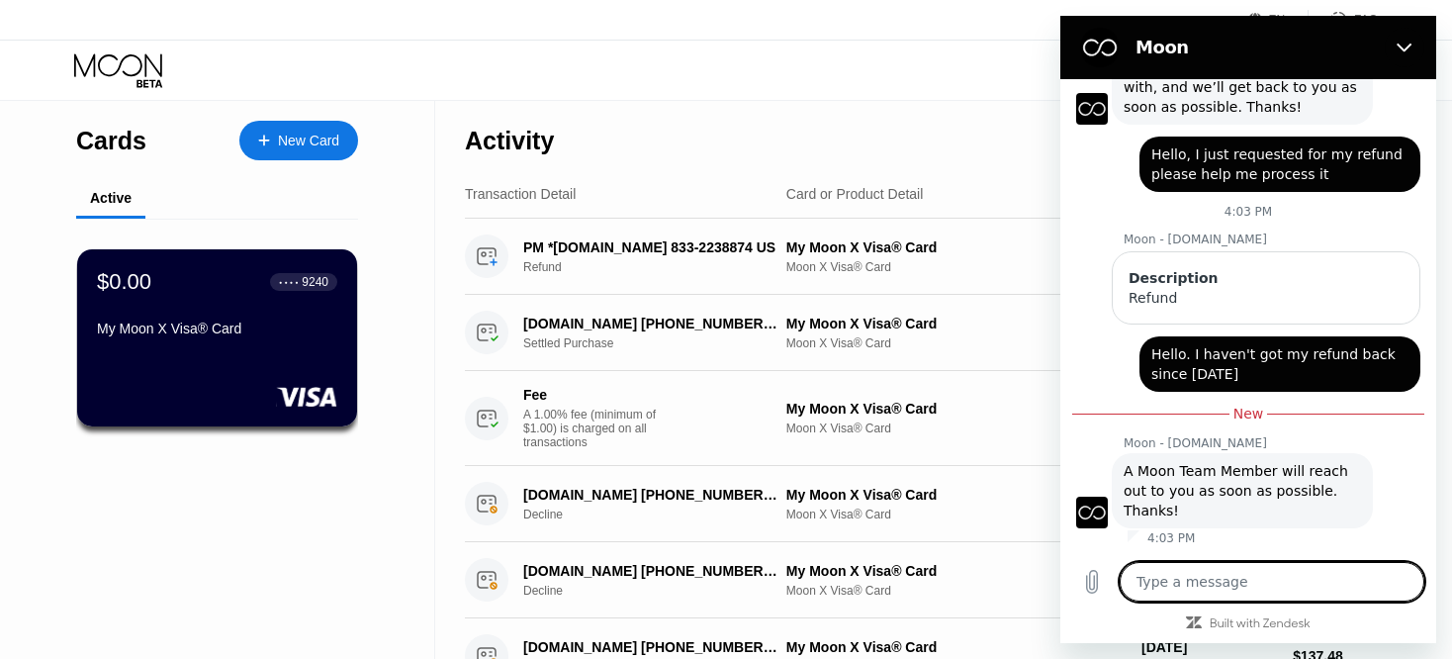
click at [1145, 569] on textarea at bounding box center [1272, 582] width 305 height 40
type textarea "T"
type textarea "x"
type textarea "Ta"
type textarea "x"
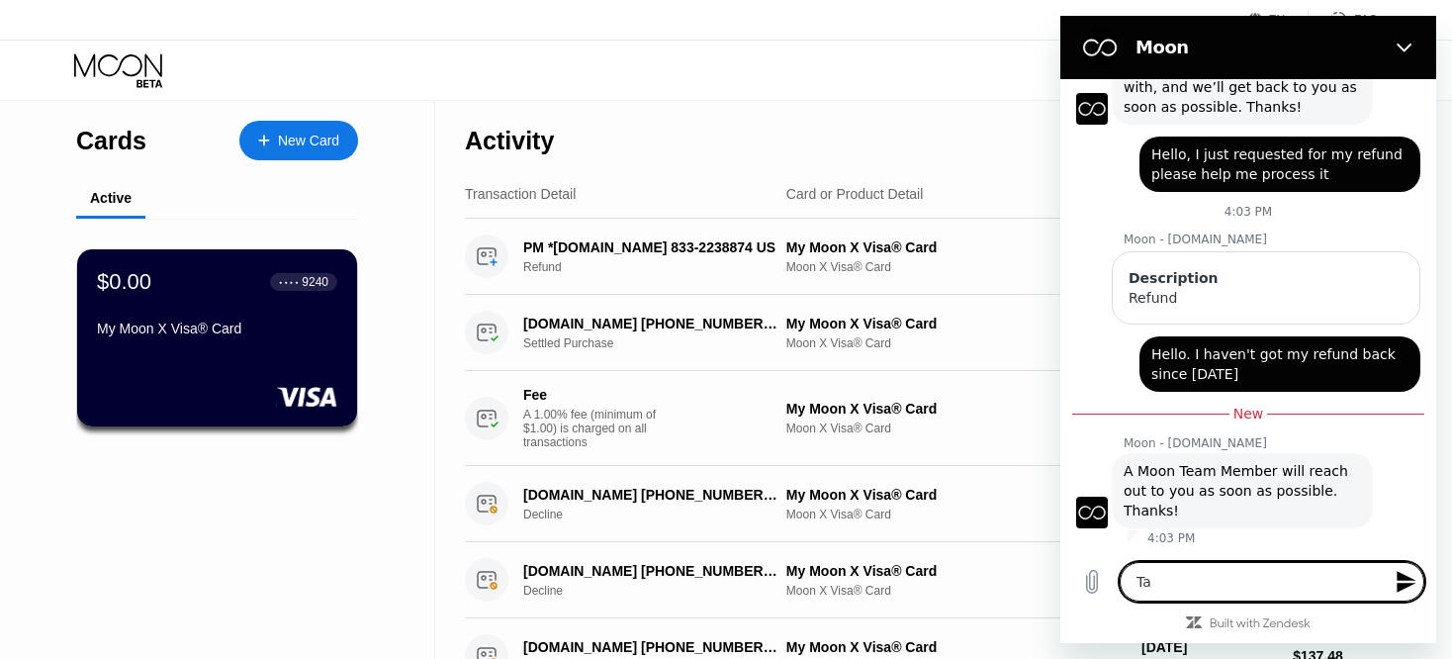
type textarea "T"
type textarea "x"
type textarea "Th"
type textarea "x"
type textarea "Tha"
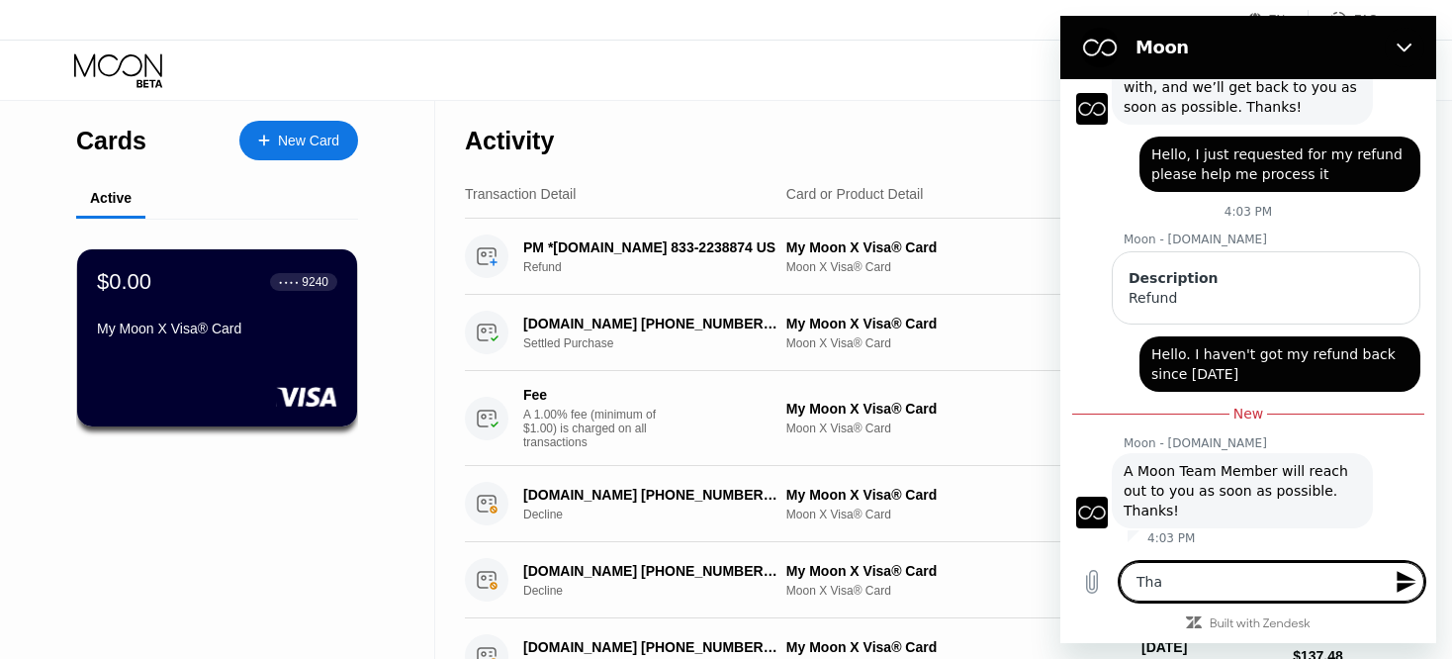
type textarea "x"
type textarea "Than"
type textarea "x"
type textarea "Thank"
type textarea "x"
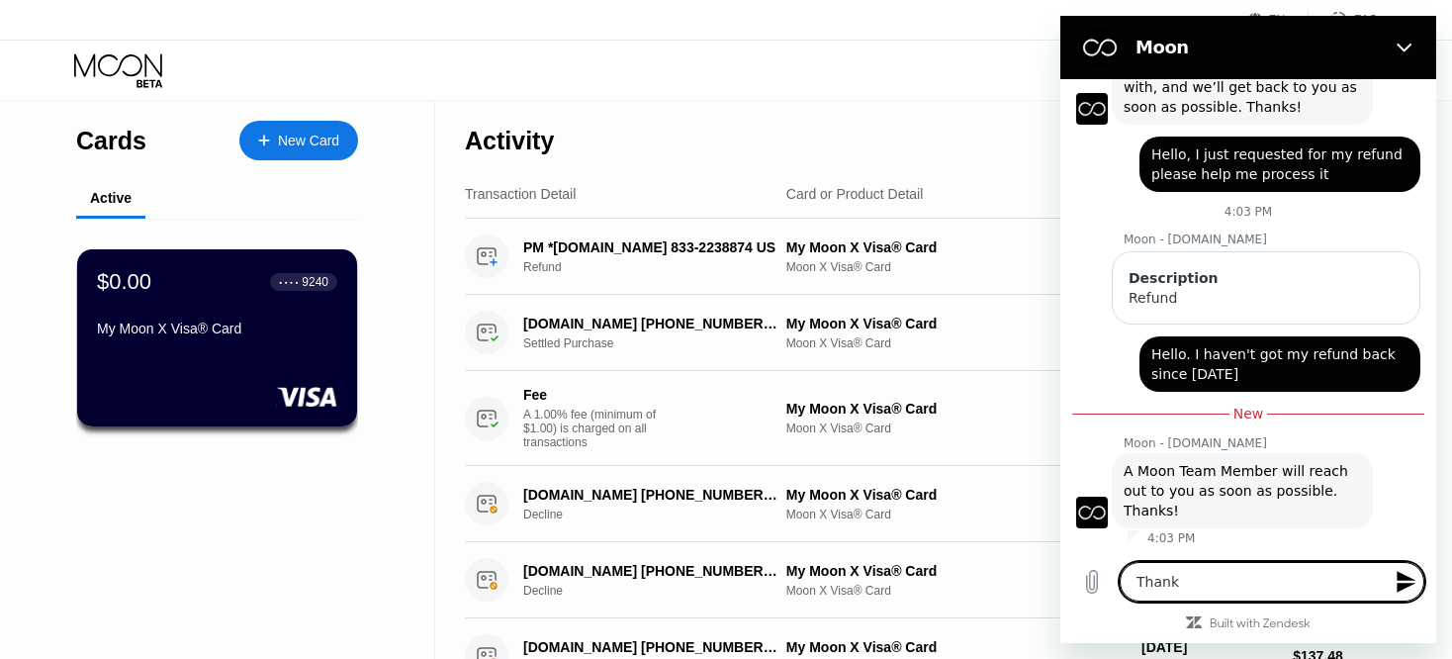
type textarea "Thank"
type textarea "x"
type textarea "Thank y"
type textarea "x"
type textarea "Thank [PERSON_NAME]"
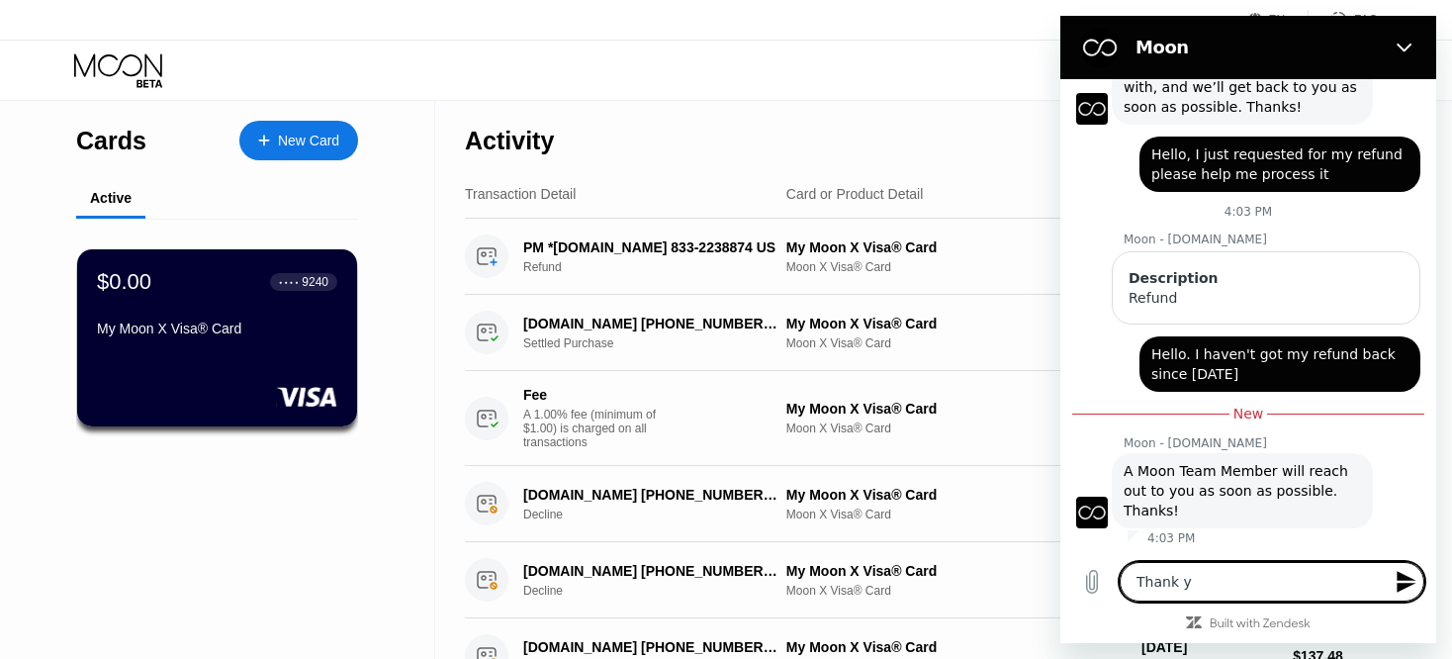
type textarea "x"
type textarea "Thank y"
type textarea "x"
type textarea "Thank yo"
type textarea "x"
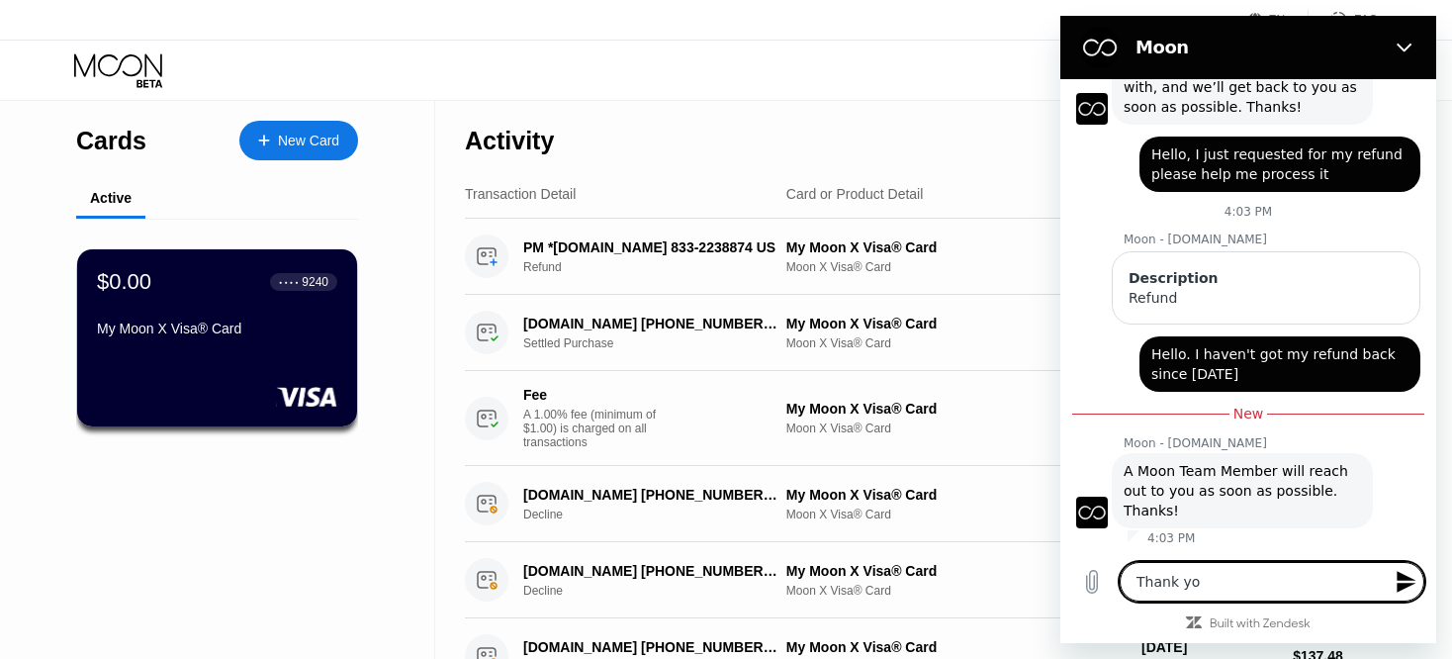
type textarea "Thank you"
type textarea "x"
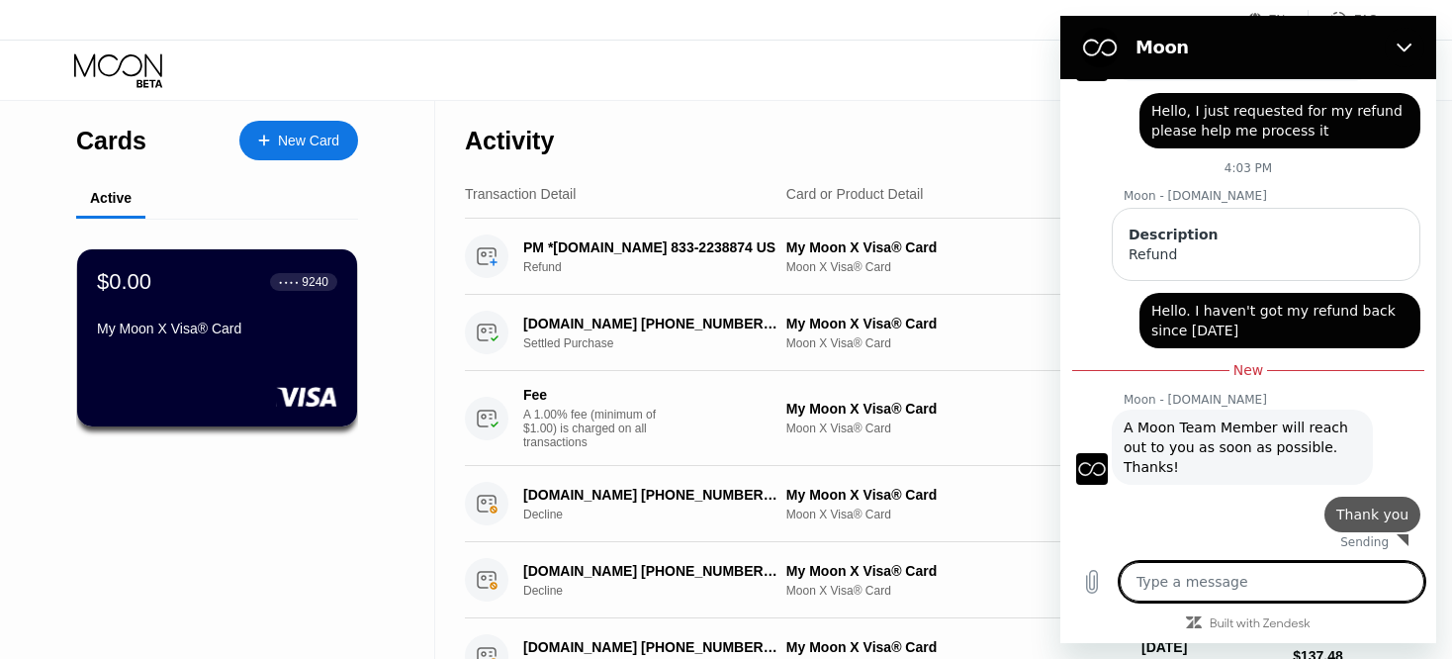
type textarea "x"
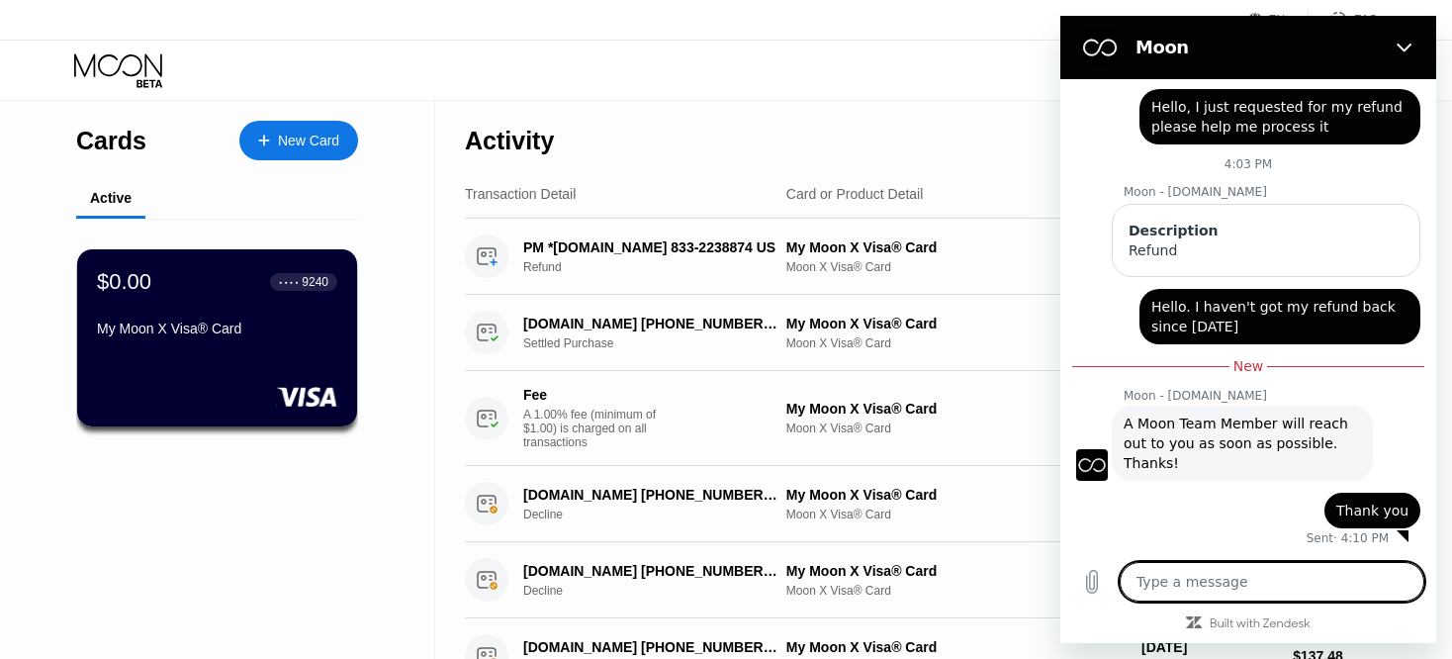
type textarea "I"
type textarea "x"
type textarea "I"
type textarea "x"
type textarea "I a"
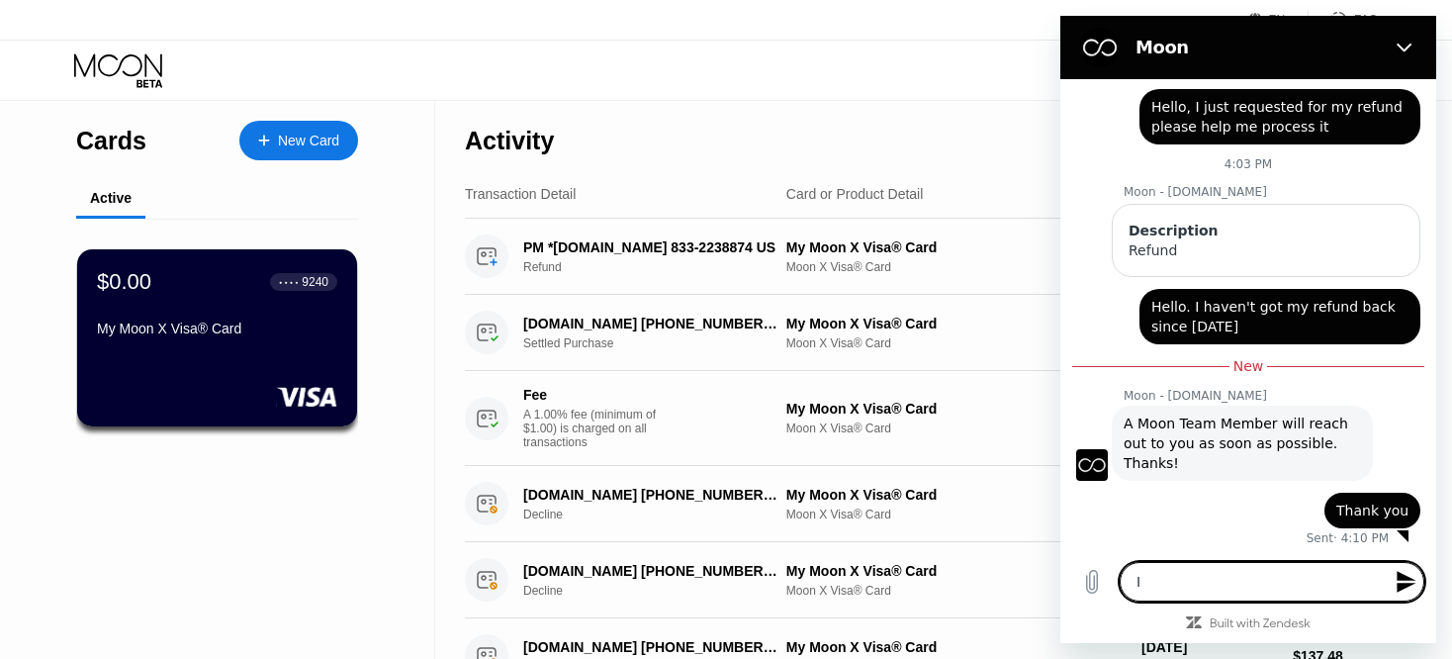
type textarea "x"
type textarea "I am"
type textarea "x"
type textarea "I am"
type textarea "x"
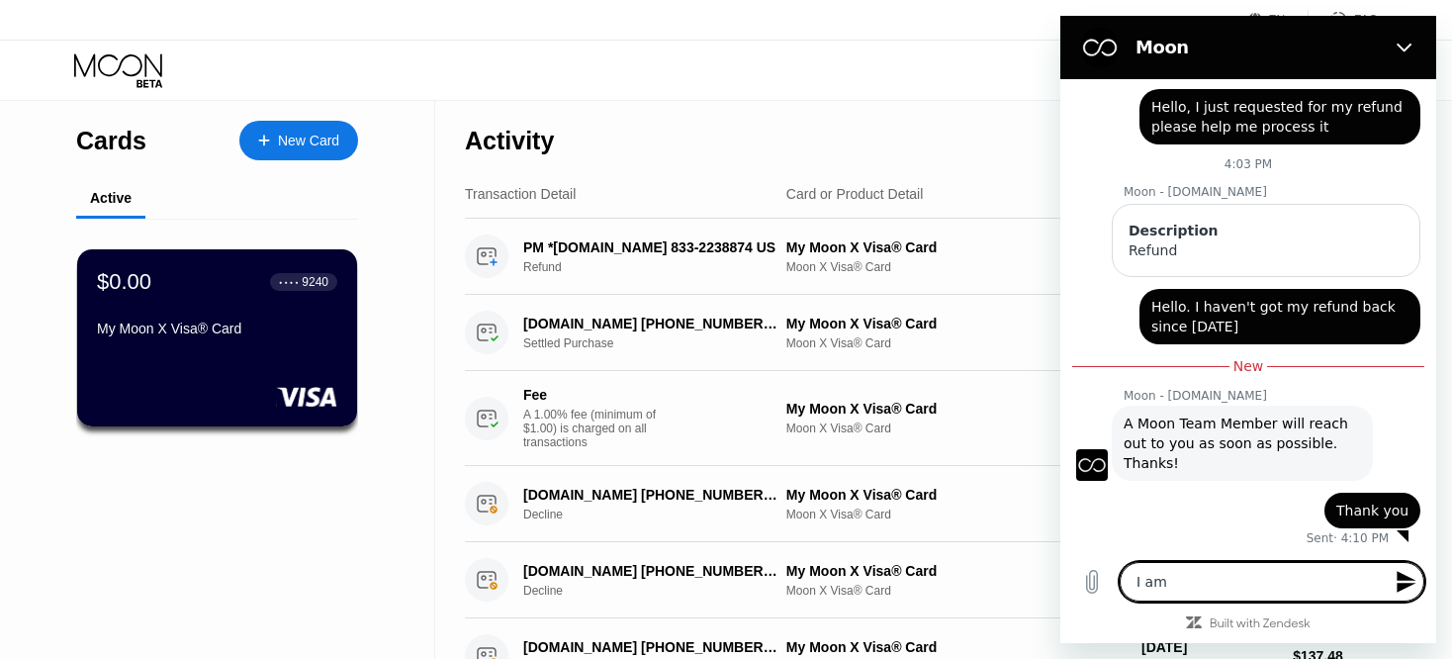
type textarea "I am s"
type textarea "x"
type textarea "I am st"
type textarea "x"
type textarea "I am sti"
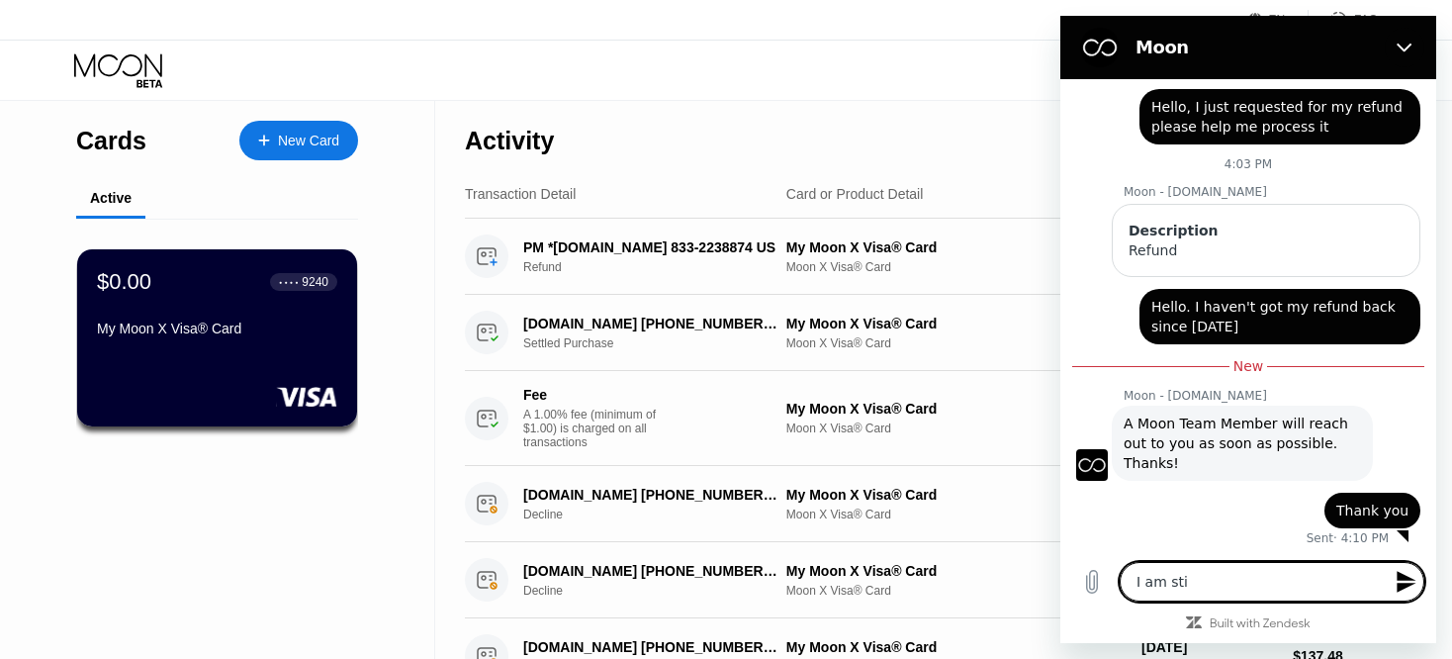
type textarea "x"
type textarea "I am stil"
type textarea "x"
type textarea "I am still"
type textarea "x"
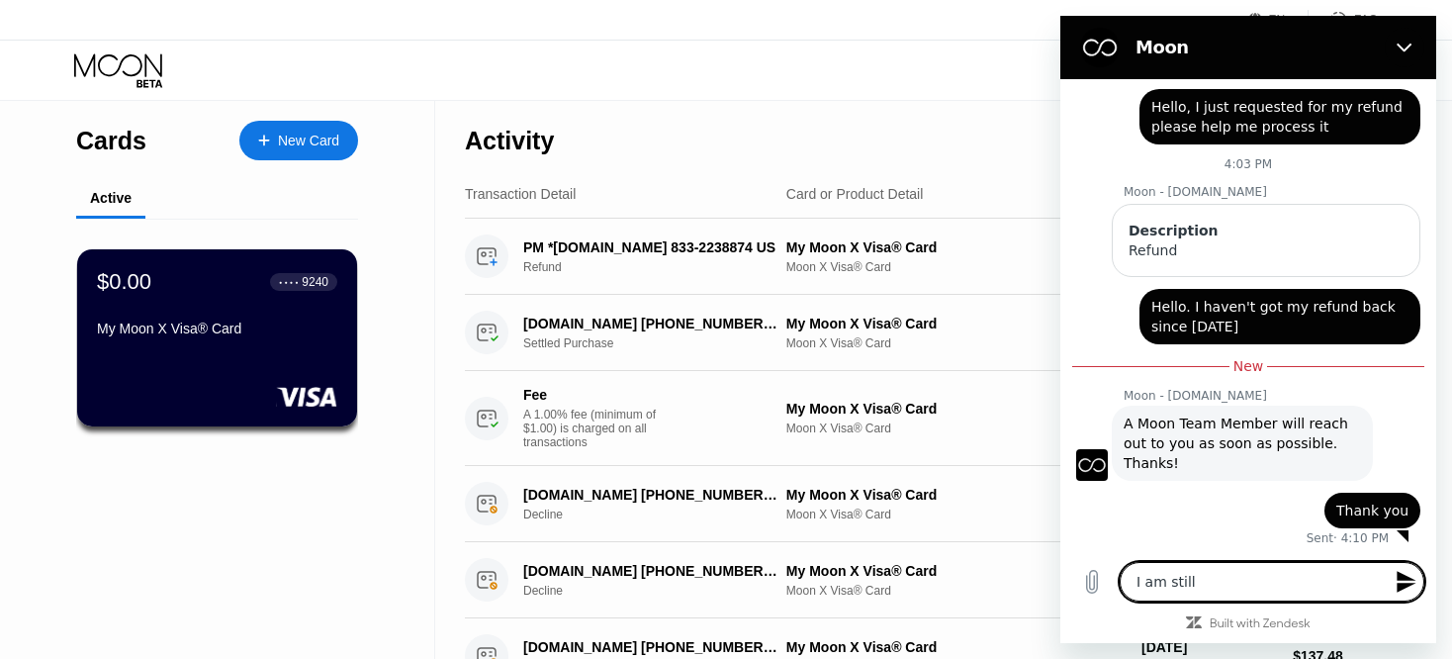
type textarea "I am still"
type textarea "x"
type textarea "I am still w"
type textarea "x"
type textarea "I am still wa"
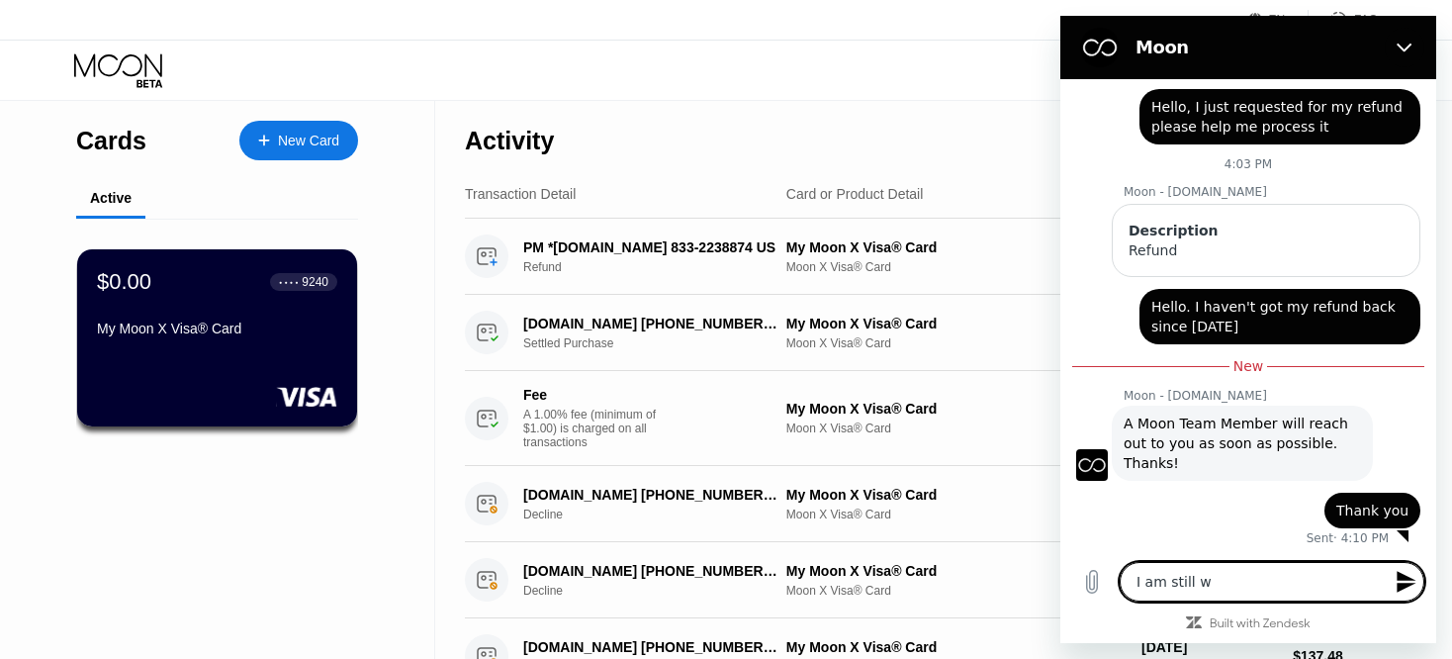
type textarea "x"
type textarea "I am still wai"
type textarea "x"
type textarea "I am still wait"
type textarea "x"
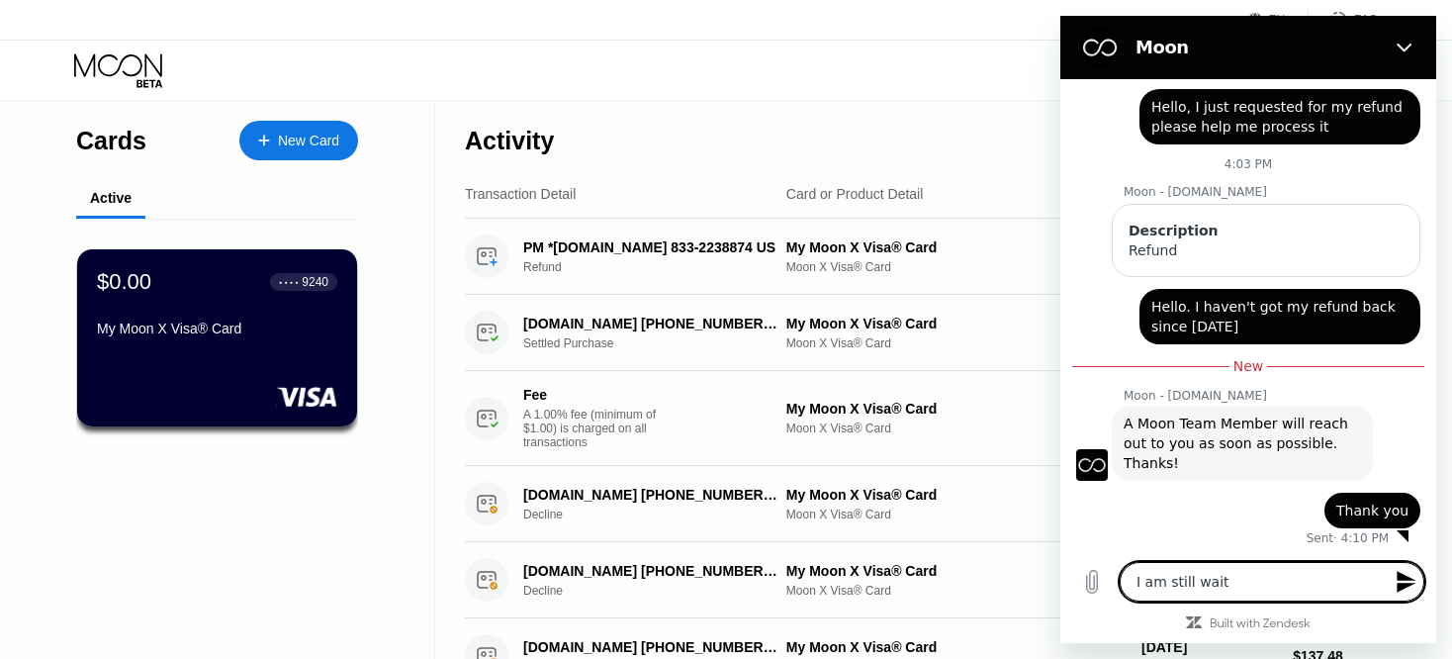
type textarea "I am still waiti"
type textarea "x"
type textarea "I am still waitin"
type textarea "x"
type textarea "I am still waiting"
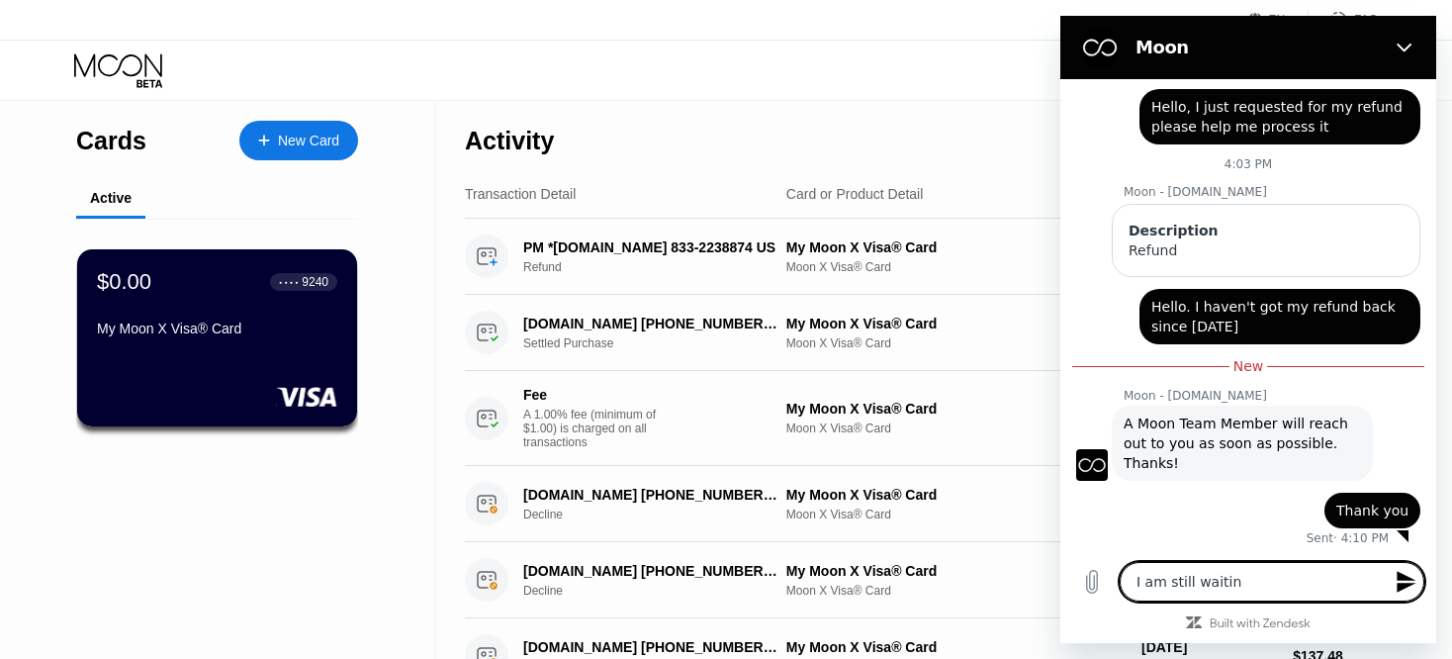
type textarea "x"
type textarea "I am still waiting"
type textarea "x"
type textarea "I am still waiting f"
type textarea "x"
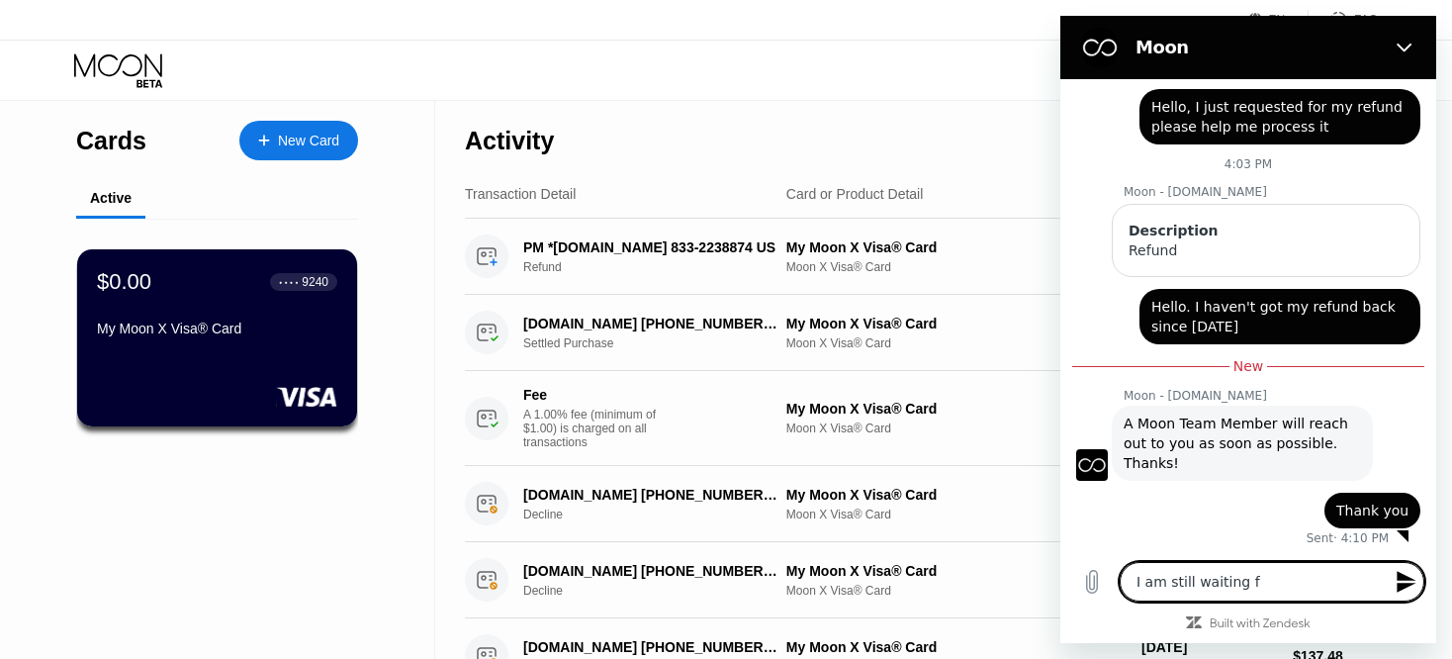
type textarea "I am still waiting fo"
type textarea "x"
type textarea "I am still waiting for"
type textarea "x"
type textarea "I am still waiting for"
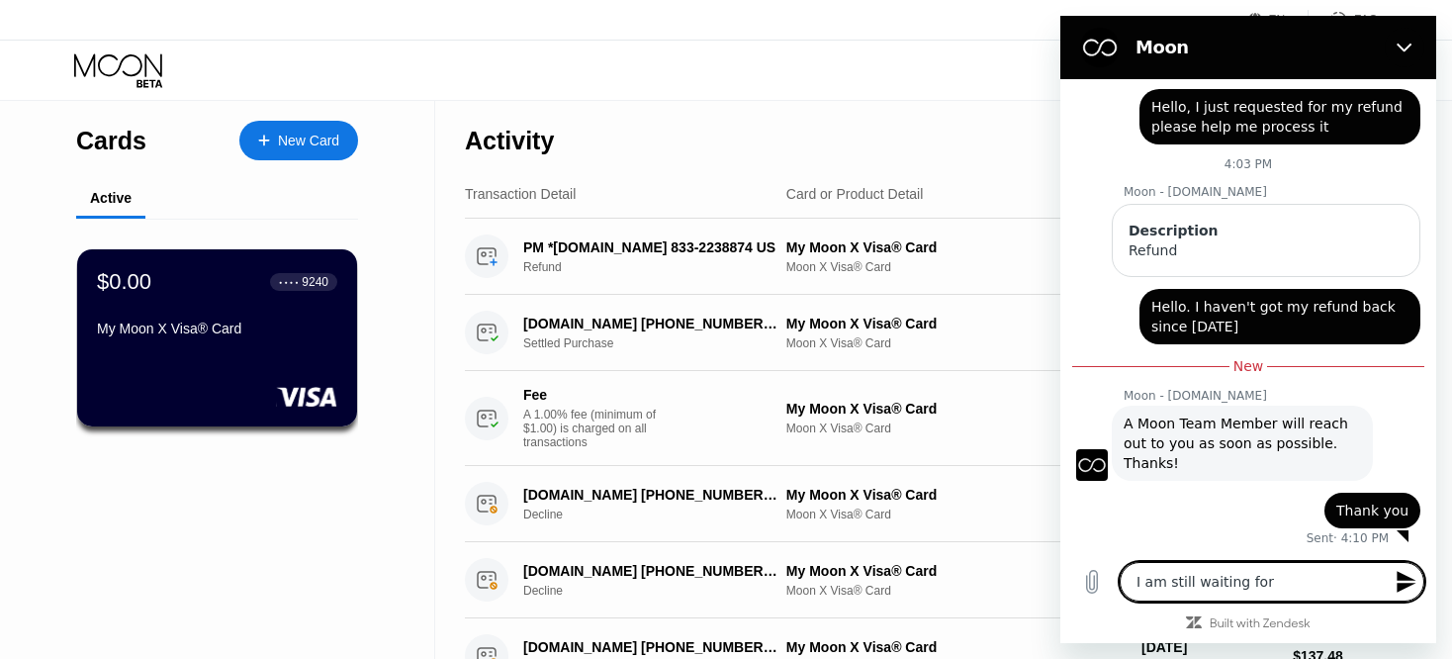
type textarea "x"
type textarea "I am still waiting for m"
type textarea "x"
type textarea "I am still waiting for my"
type textarea "x"
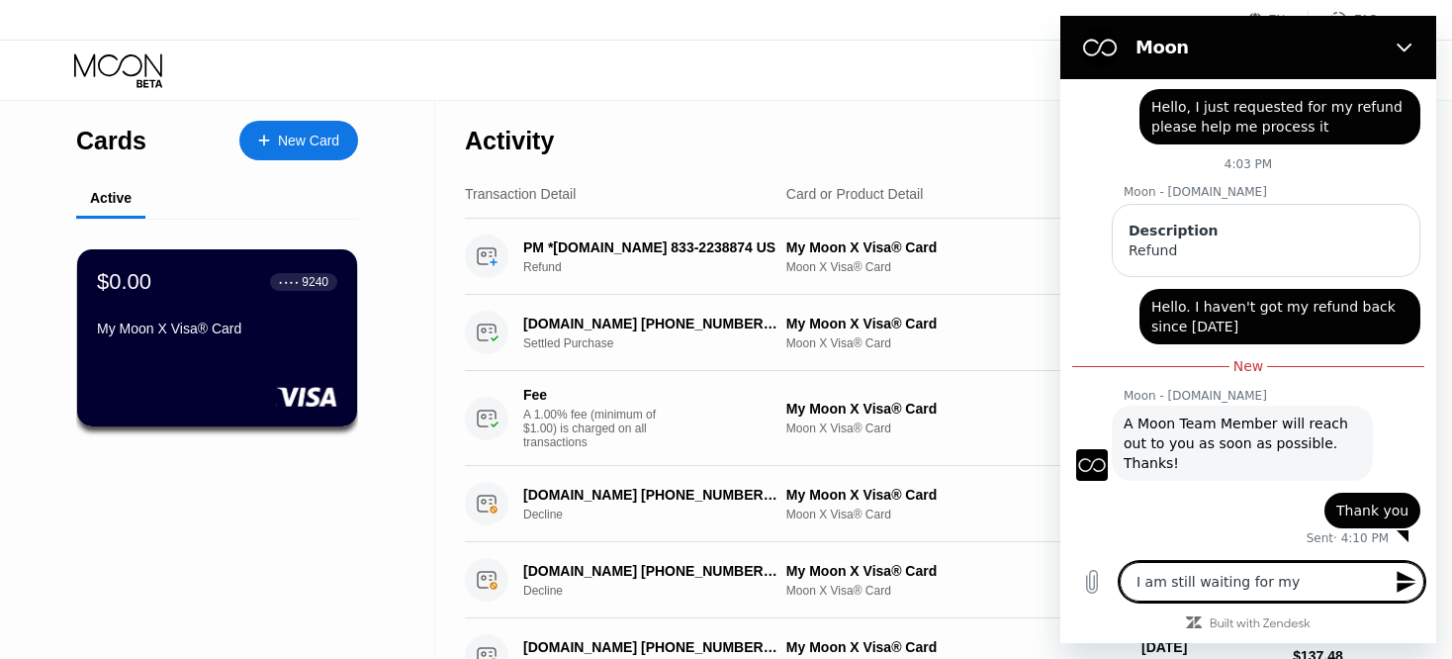
type textarea "I am still waiting for my"
type textarea "x"
type textarea "I am still waiting for my r"
type textarea "x"
type textarea "I am still waiting for my re"
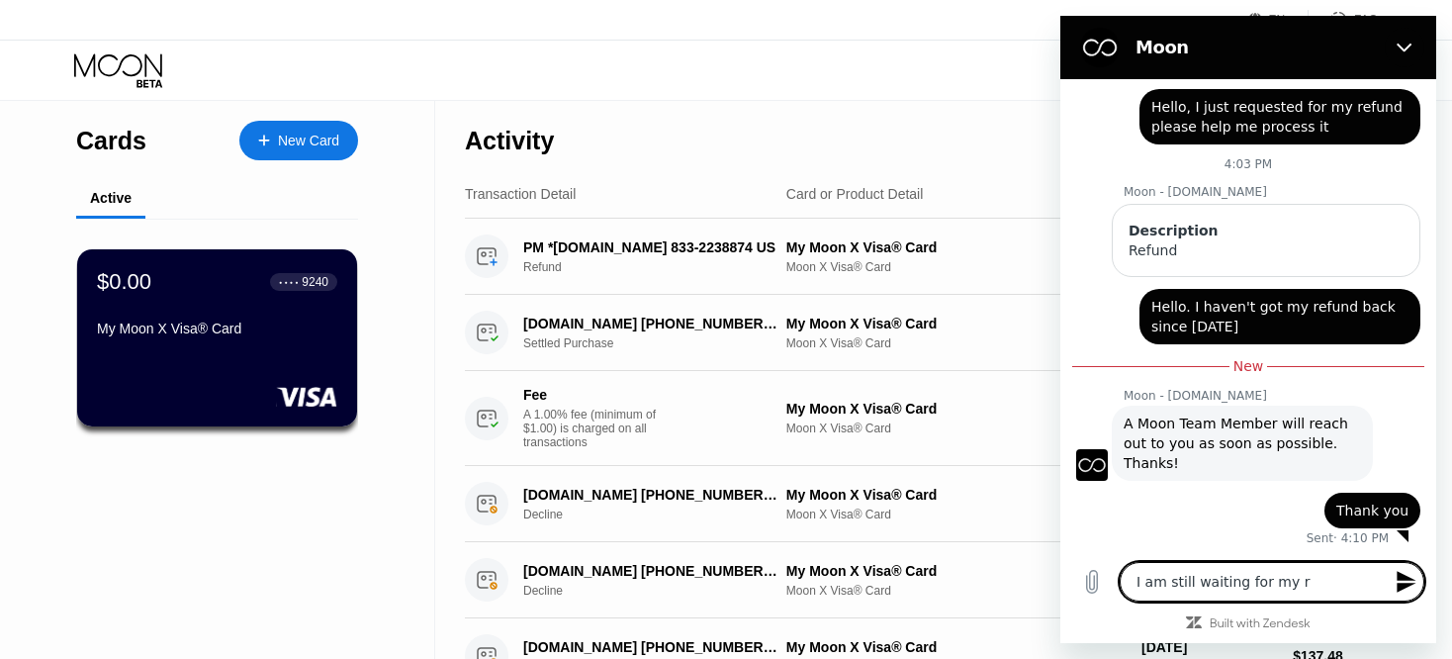
type textarea "x"
type textarea "I am still waiting for my ref"
type textarea "x"
type textarea "I am still waiting for my refu"
type textarea "x"
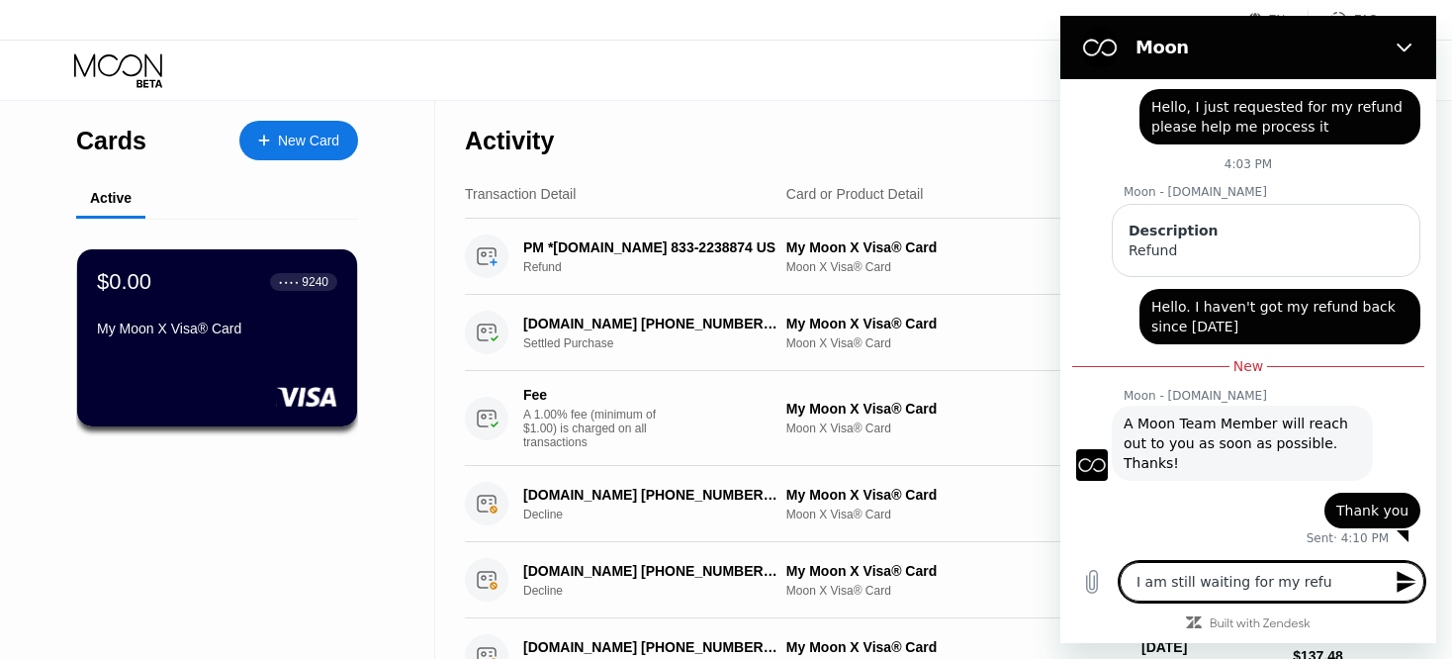
type textarea "I am still waiting for my refun"
type textarea "x"
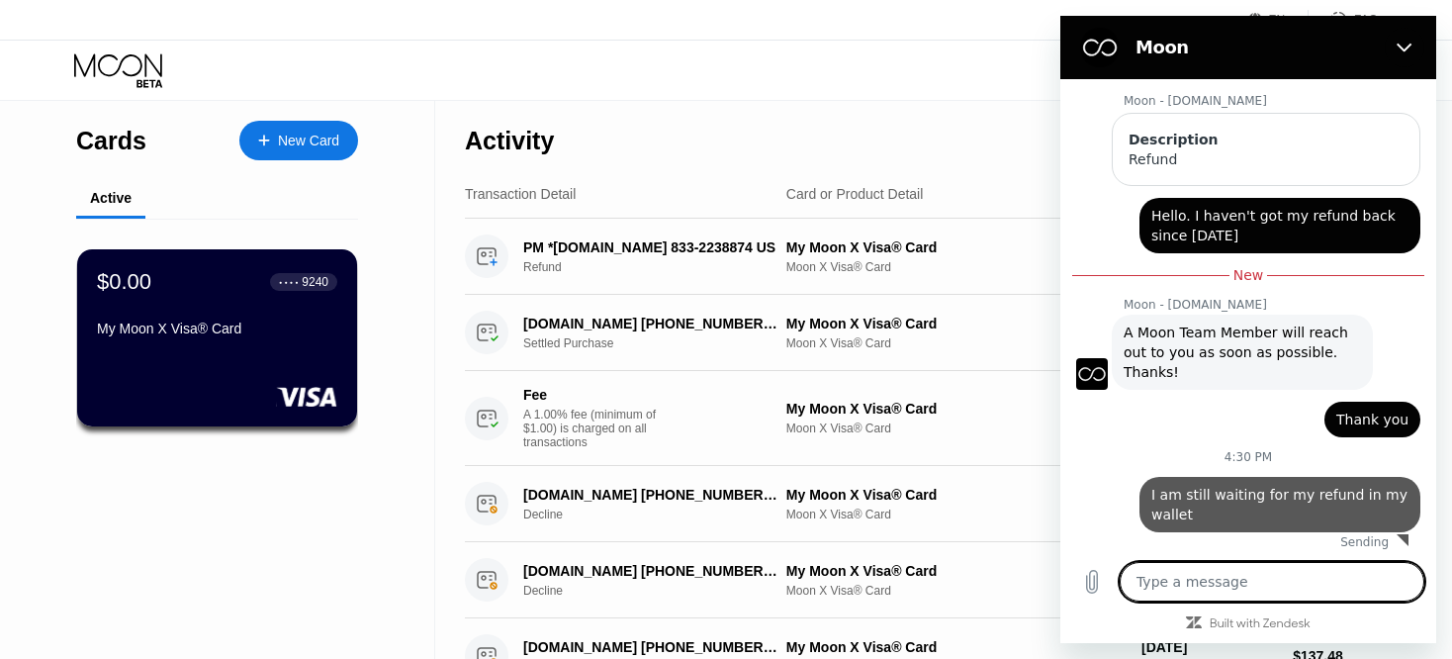
scroll to position [269, 0]
